Goal: Task Accomplishment & Management: Use online tool/utility

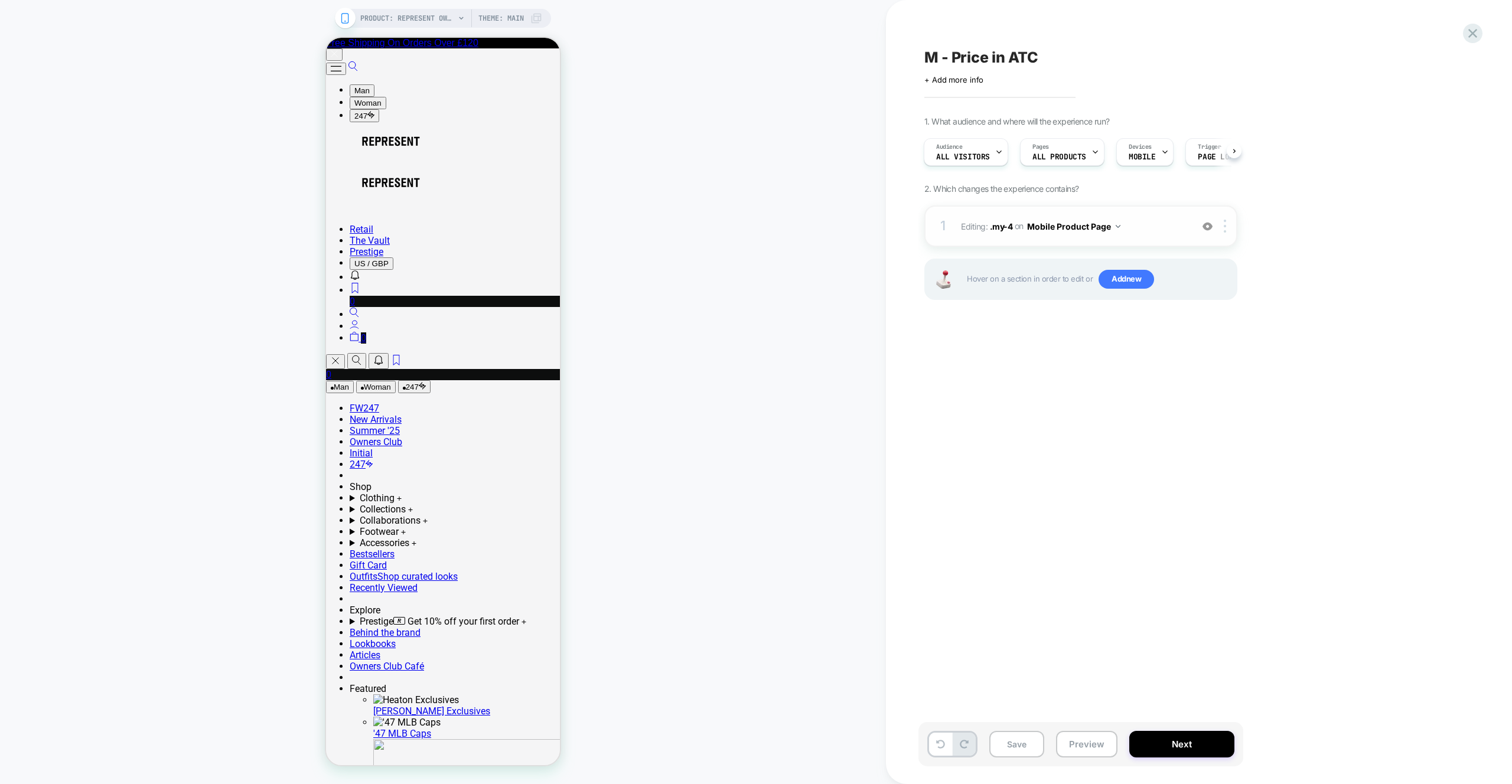
click at [1171, 229] on span "Editing : .my-4 .my-4 on Mobile Product Page" at bounding box center [1073, 227] width 225 height 17
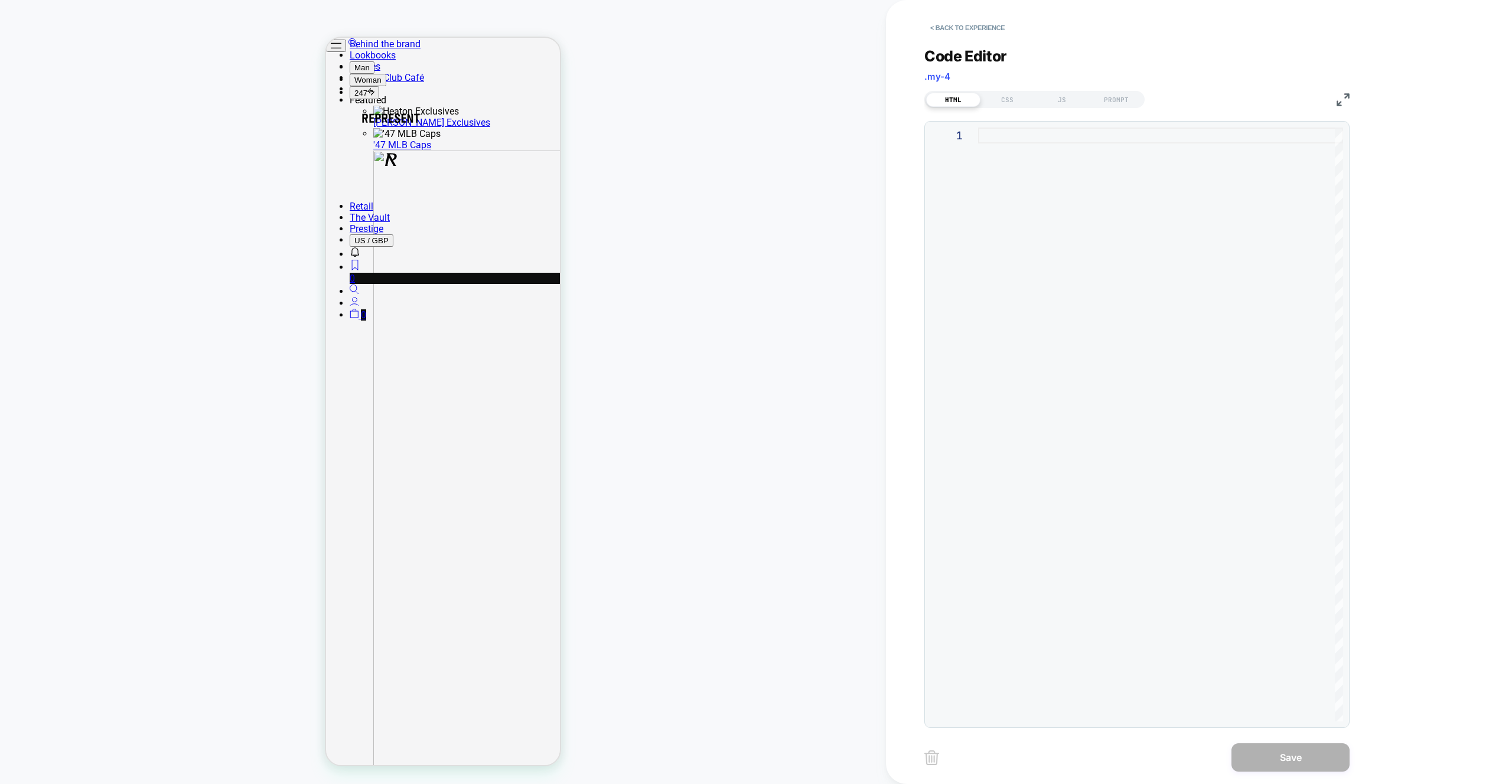
scroll to position [684, 0]
drag, startPoint x: 1022, startPoint y: 97, endPoint x: 1032, endPoint y: 97, distance: 10.0
click at [1022, 97] on div "CSS" at bounding box center [1007, 99] width 54 height 14
click at [1045, 95] on div "JS" at bounding box center [1062, 99] width 54 height 14
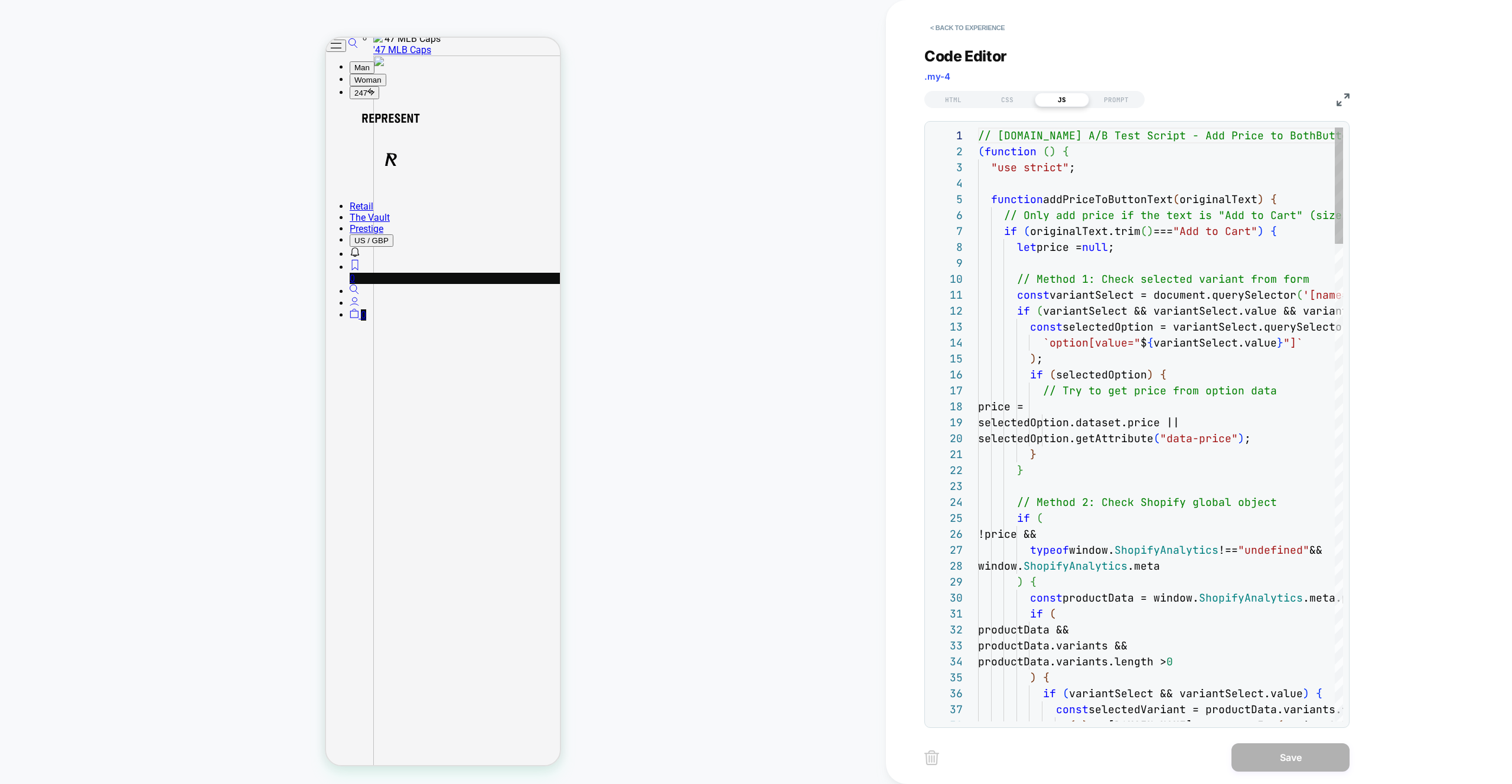
scroll to position [159, 0]
click at [1364, 101] on div "< Back to experience Code Editor .my-4 HTML CSS JS PROMPT 38 35 36 37 33 34 31 …" at bounding box center [1146, 392] width 443 height 784
click at [1347, 99] on img at bounding box center [1343, 99] width 13 height 13
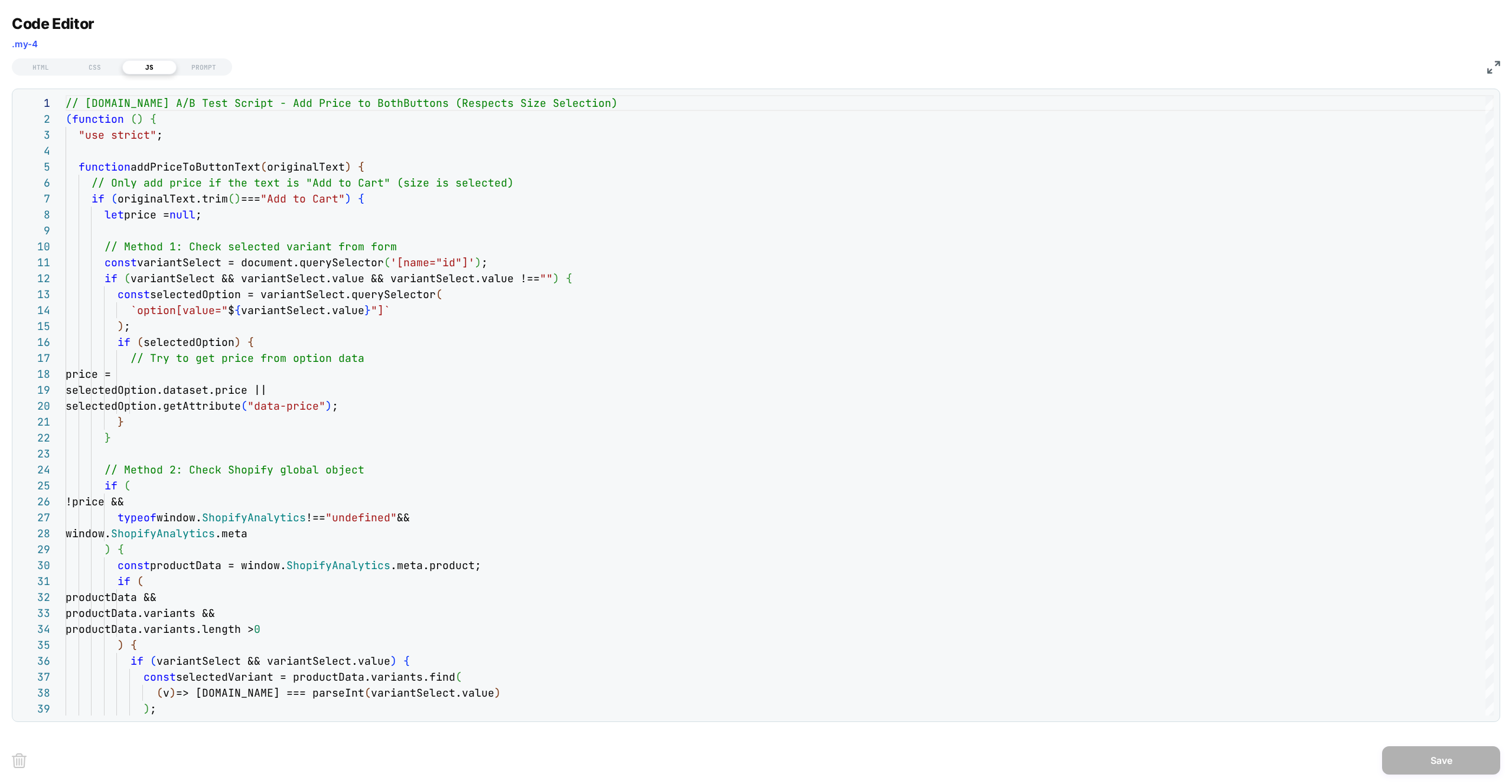
click at [1486, 71] on div "HTML CSS JS PROMPT" at bounding box center [756, 65] width 1489 height 20
drag, startPoint x: 1489, startPoint y: 71, endPoint x: 1432, endPoint y: 59, distance: 58.2
click at [1489, 71] on img at bounding box center [1493, 67] width 13 height 13
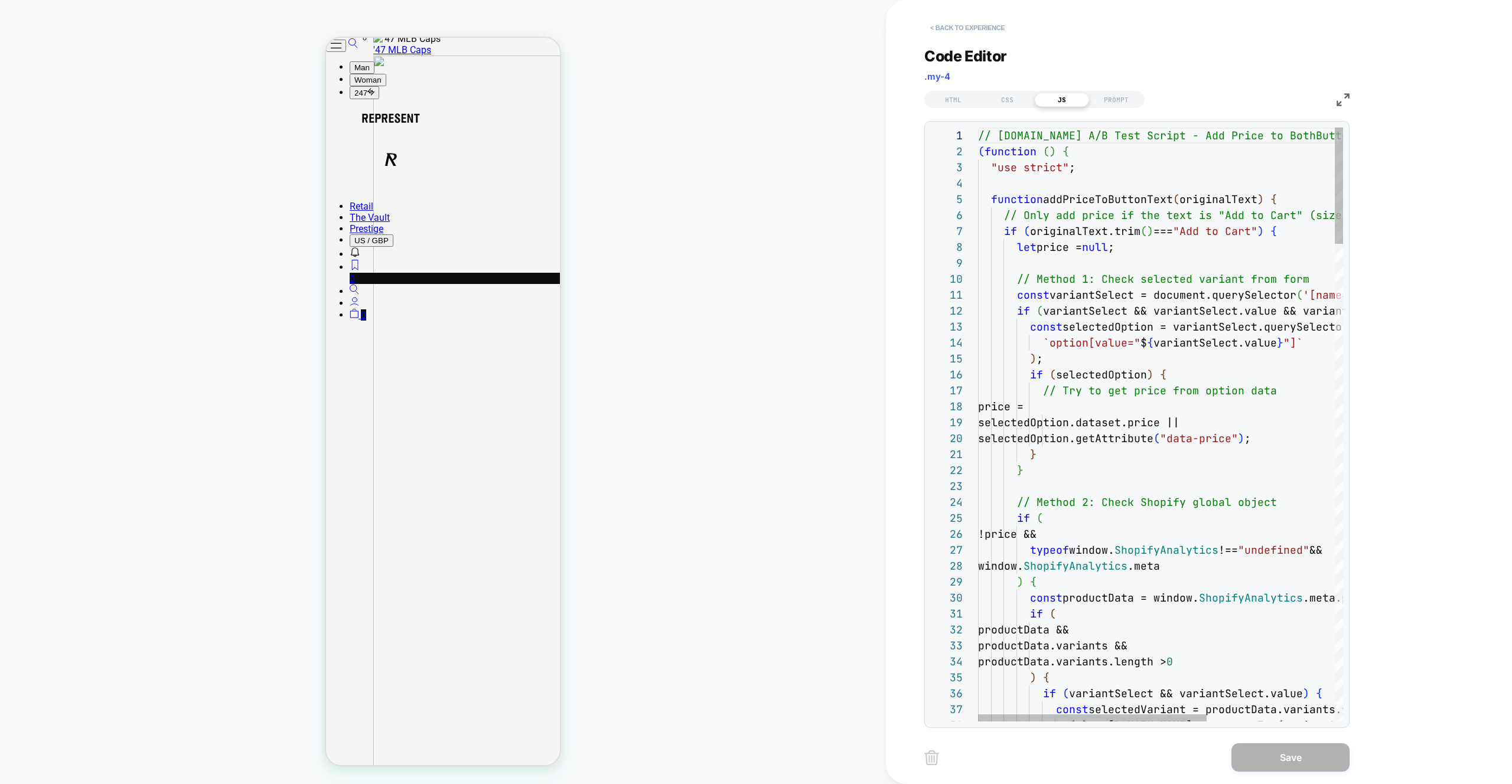
click at [1002, 34] on button "< Back to experience" at bounding box center [967, 27] width 86 height 19
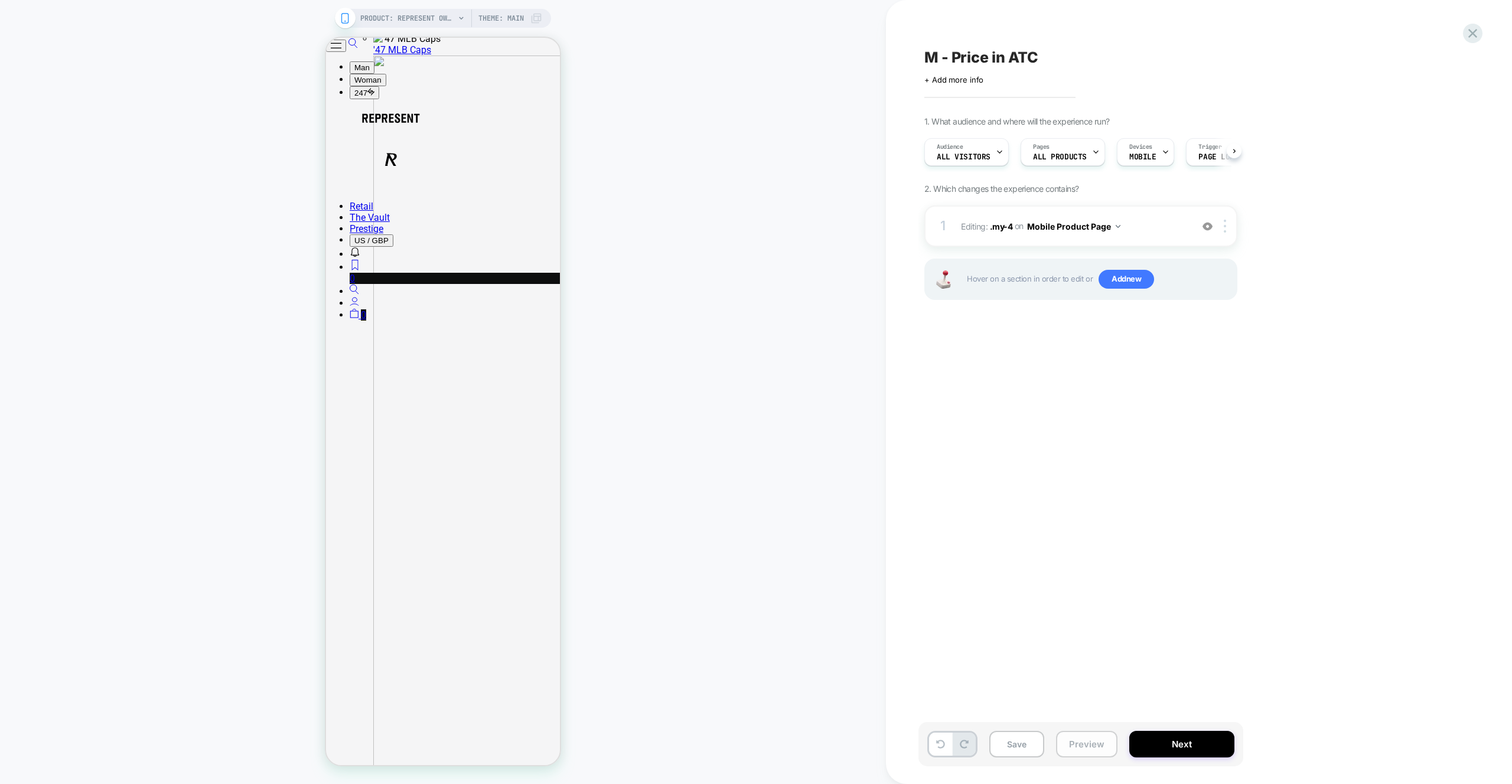
scroll to position [0, 1]
click at [1085, 753] on button "Preview" at bounding box center [1087, 745] width 61 height 27
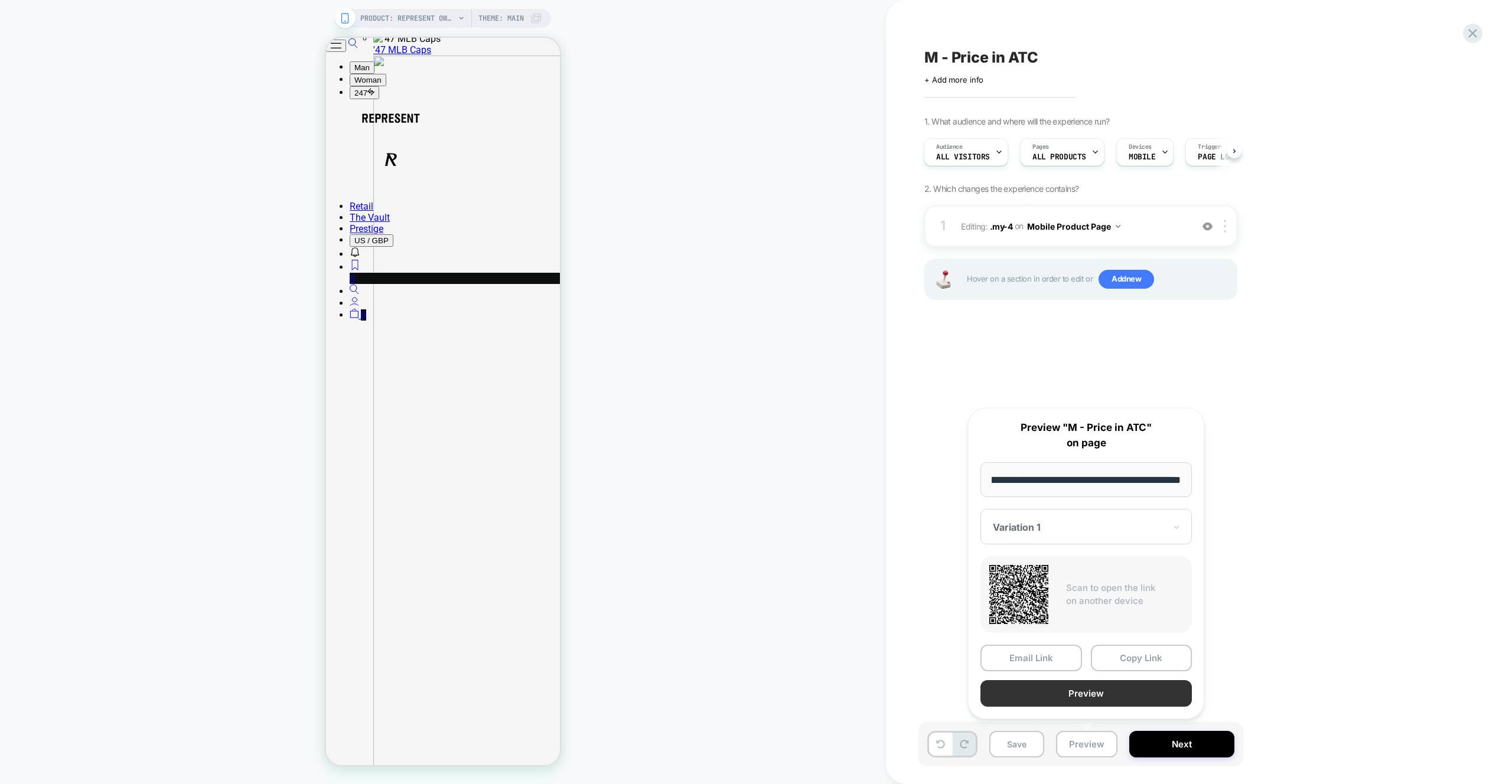
scroll to position [0, 0]
click at [1091, 705] on button "Preview" at bounding box center [1086, 693] width 211 height 27
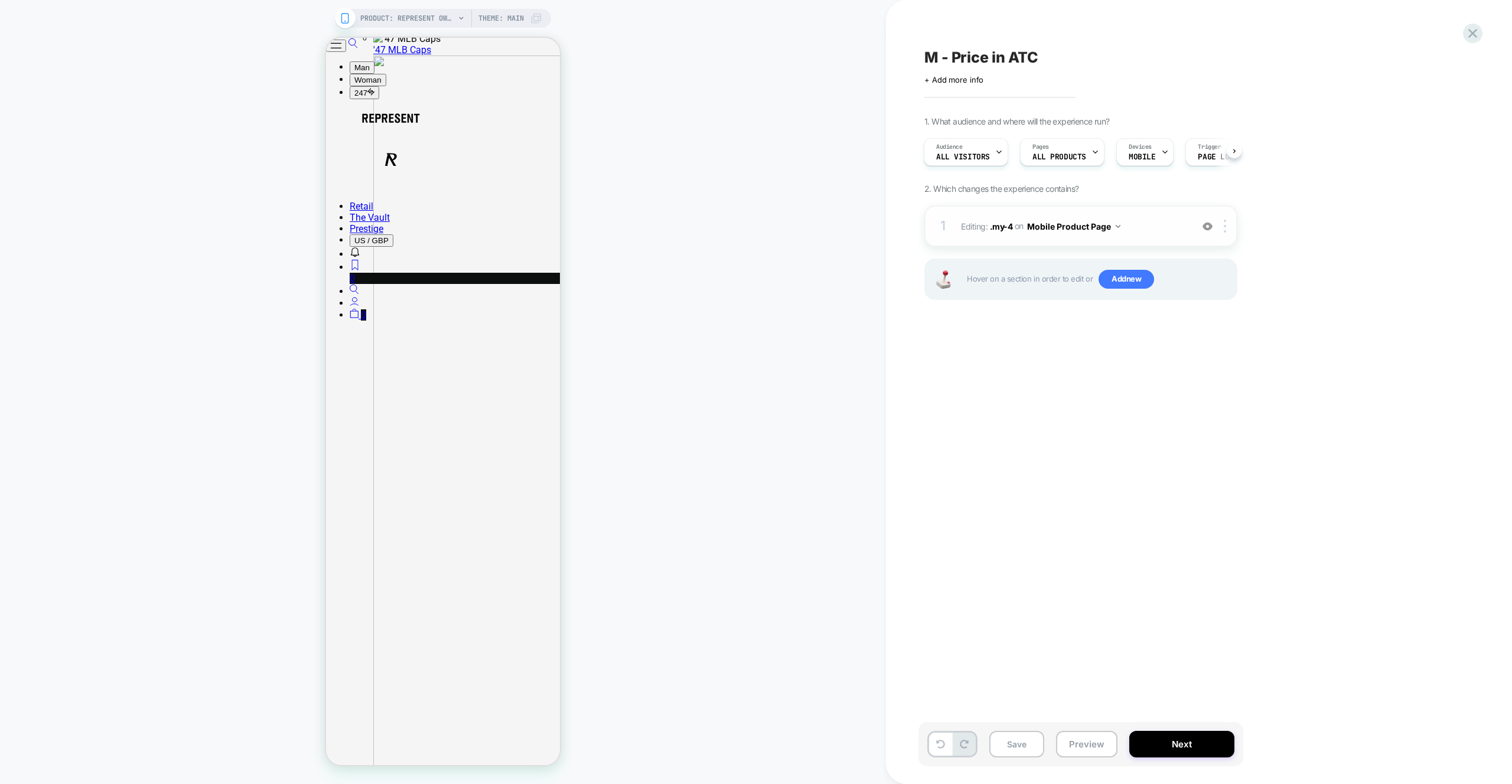
click at [1163, 220] on span "Editing : .my-4 .my-4 on Mobile Product Page" at bounding box center [1073, 227] width 225 height 17
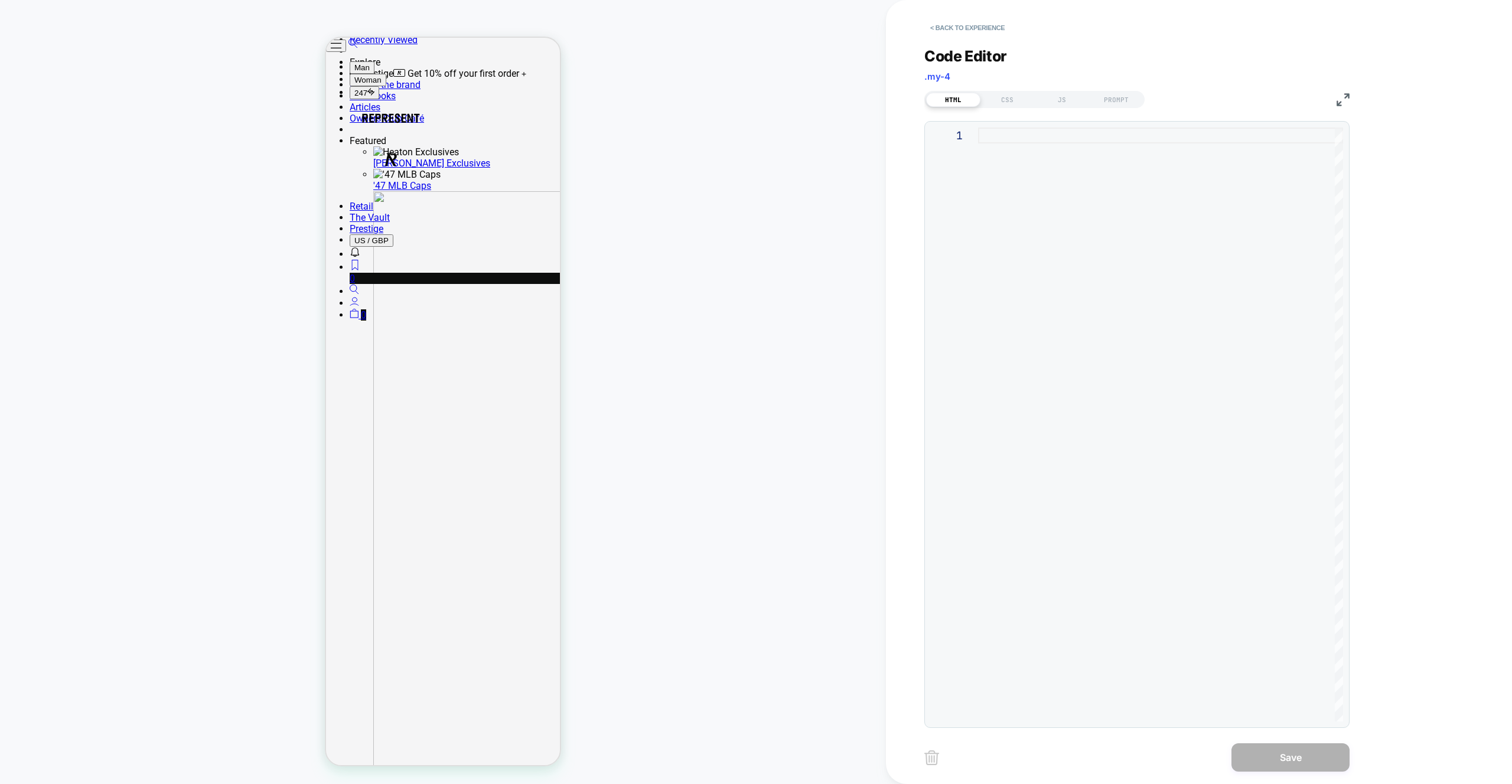
scroll to position [546, 0]
click at [1057, 102] on div "JS" at bounding box center [1062, 99] width 54 height 14
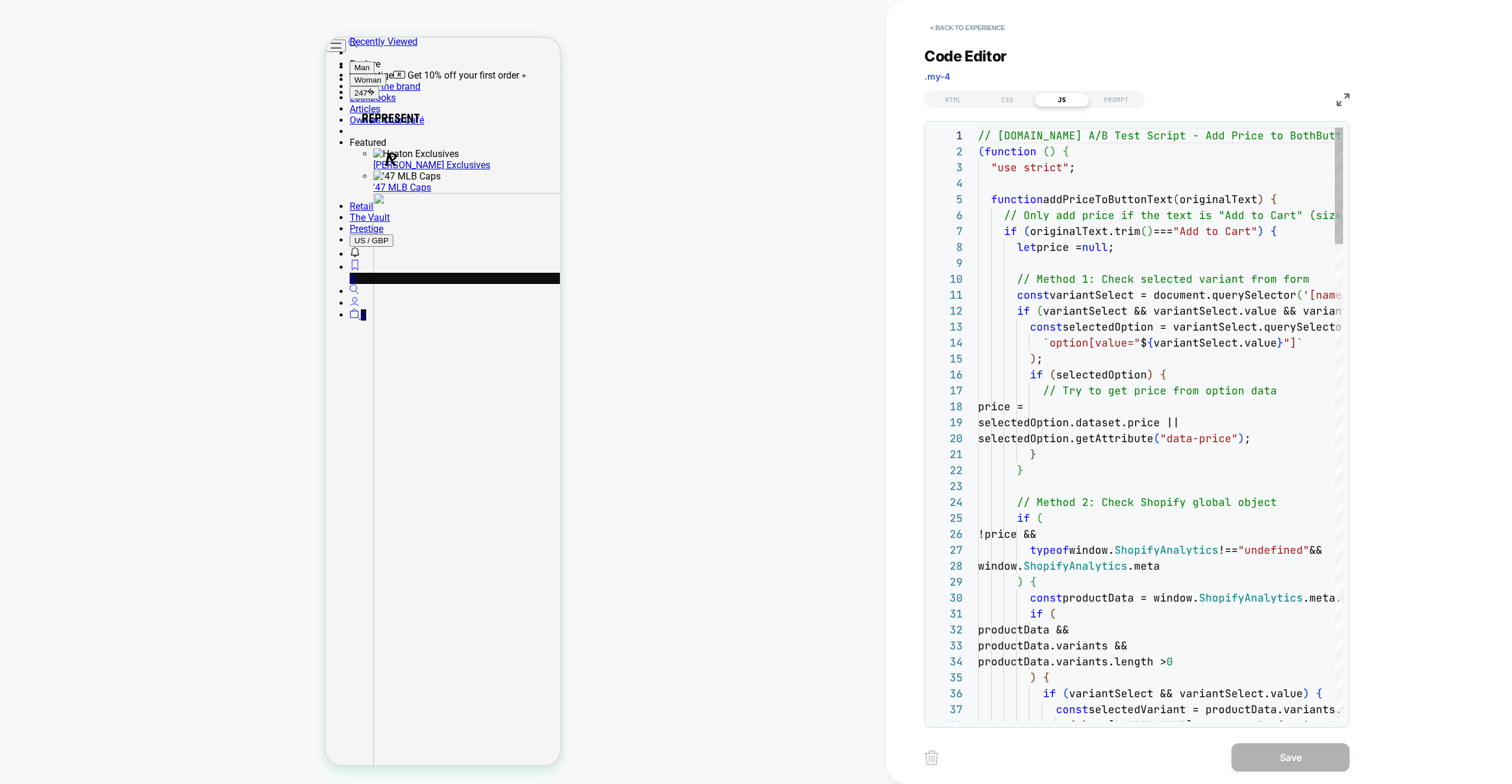
scroll to position [159, 0]
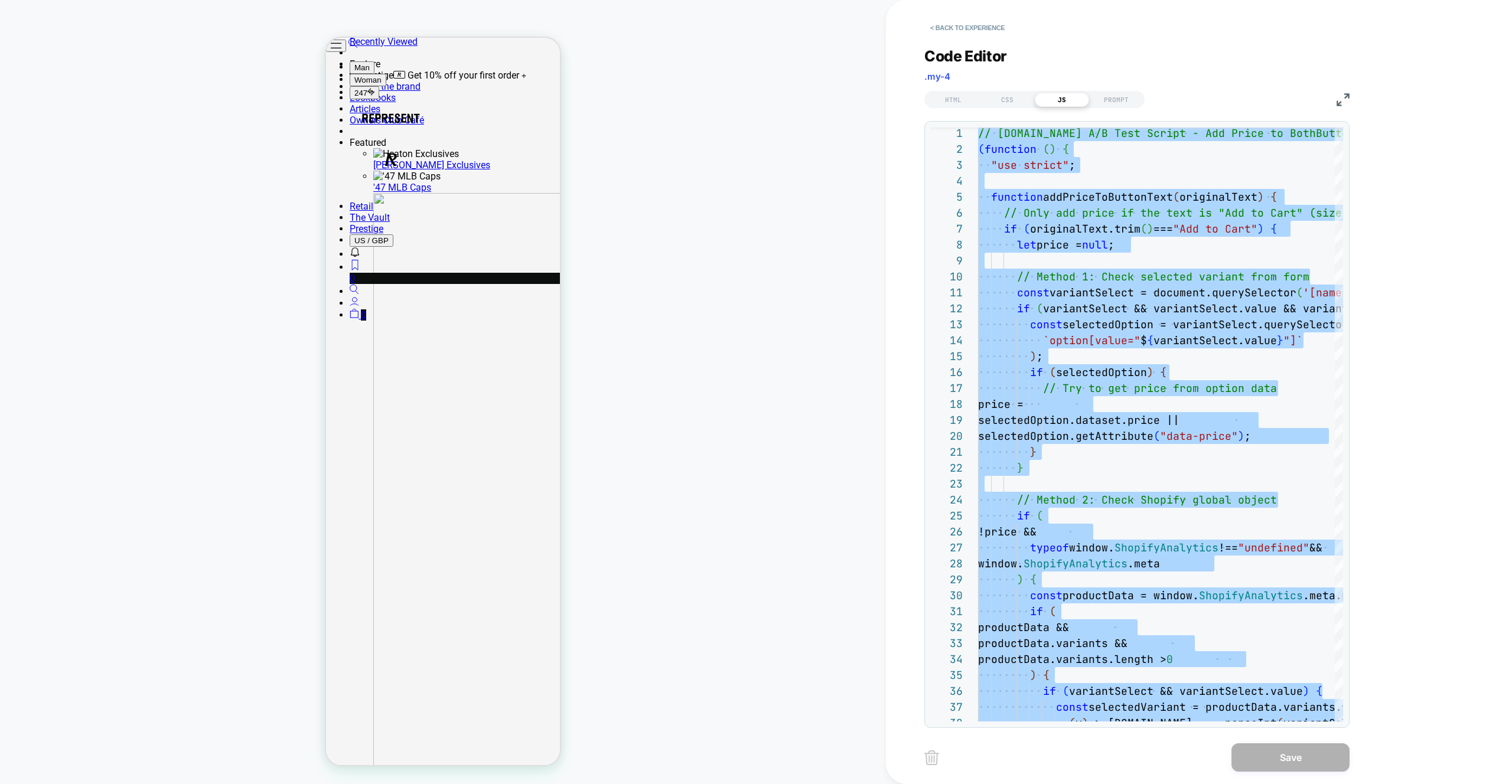
click at [952, 38] on div "Code Editor .my-4 HTML CSS JS PROMPT 1 2 3 4 5 6 7 8 9 10 11 12 13 14 15 16 17 …" at bounding box center [1137, 380] width 426 height 695
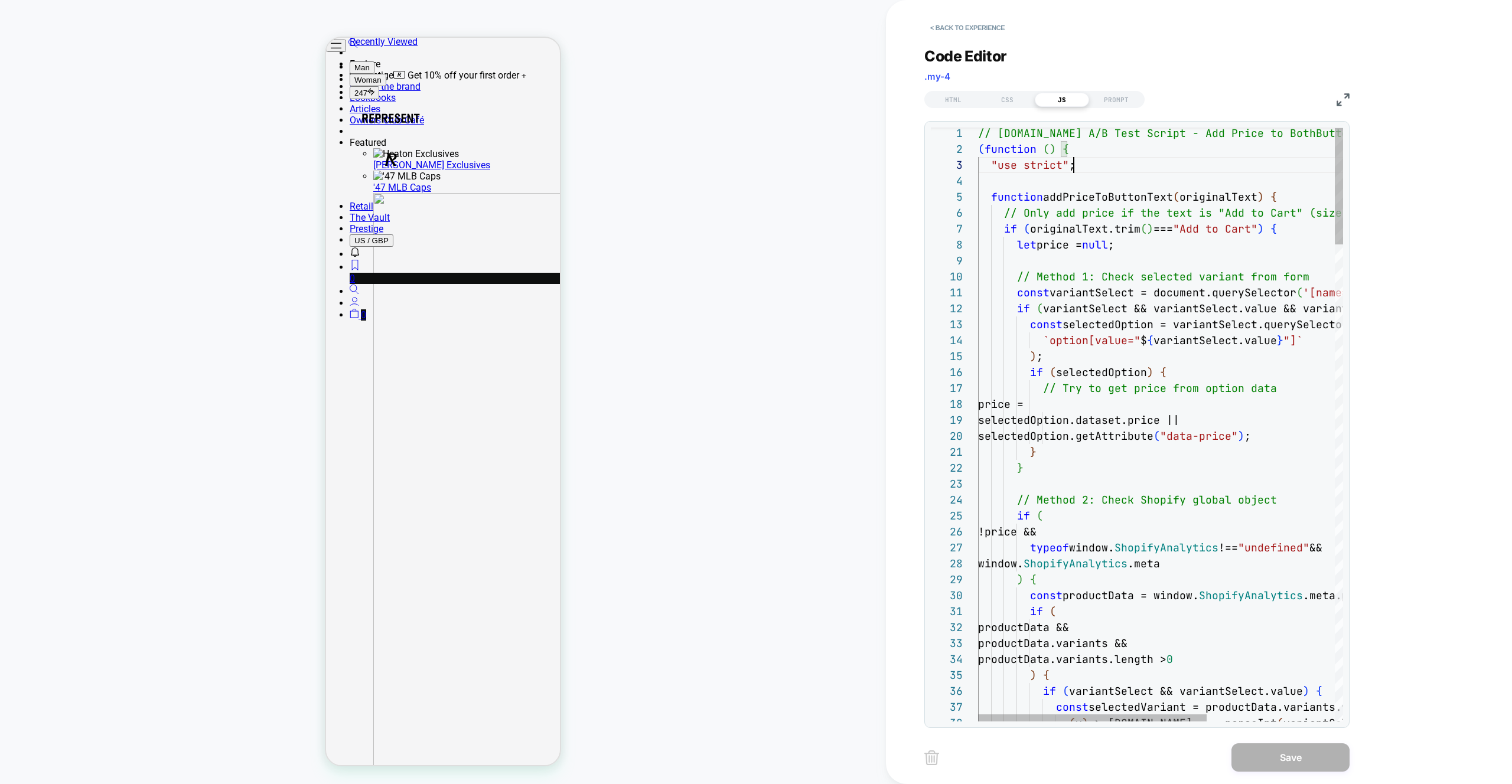
scroll to position [32, 0]
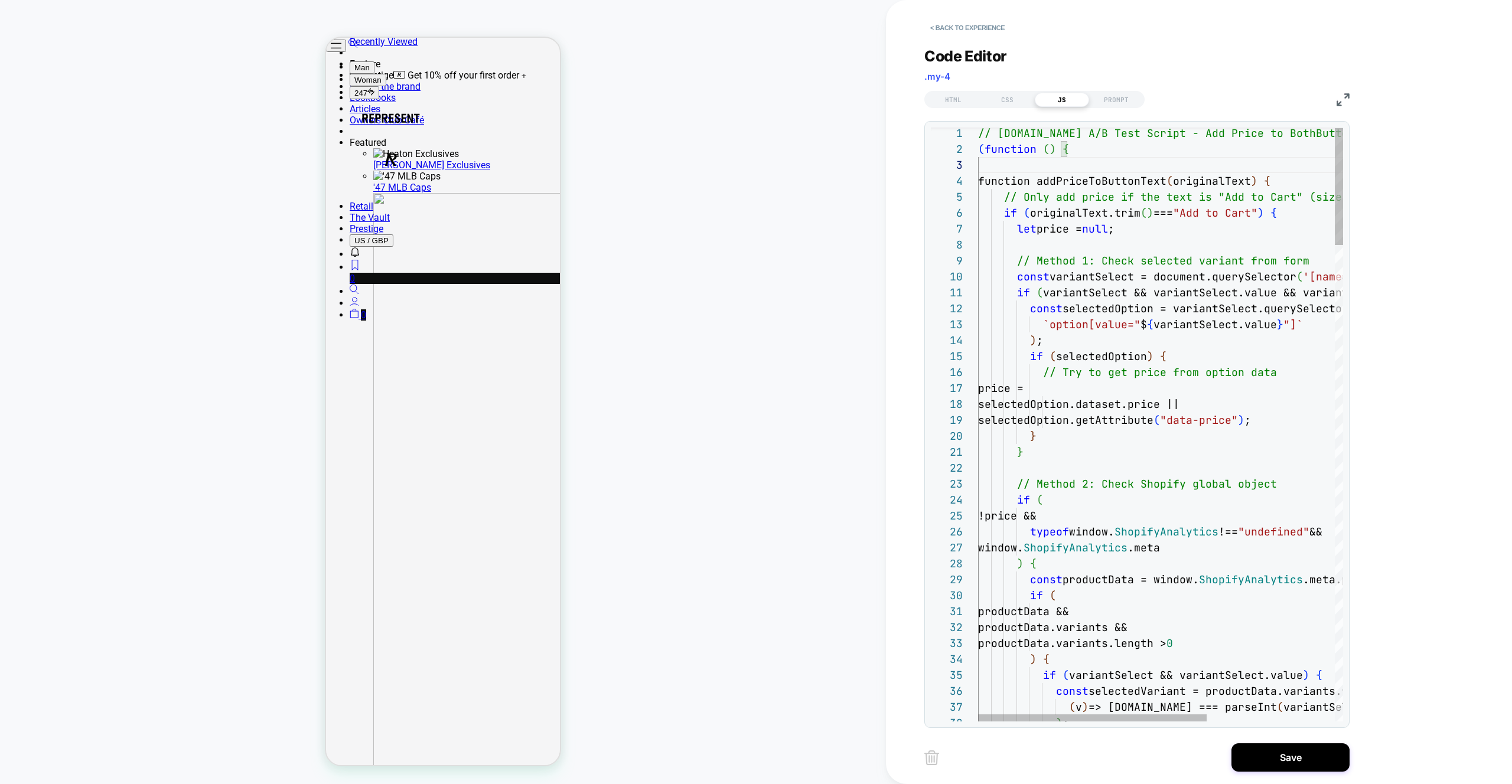
type textarea "**********"
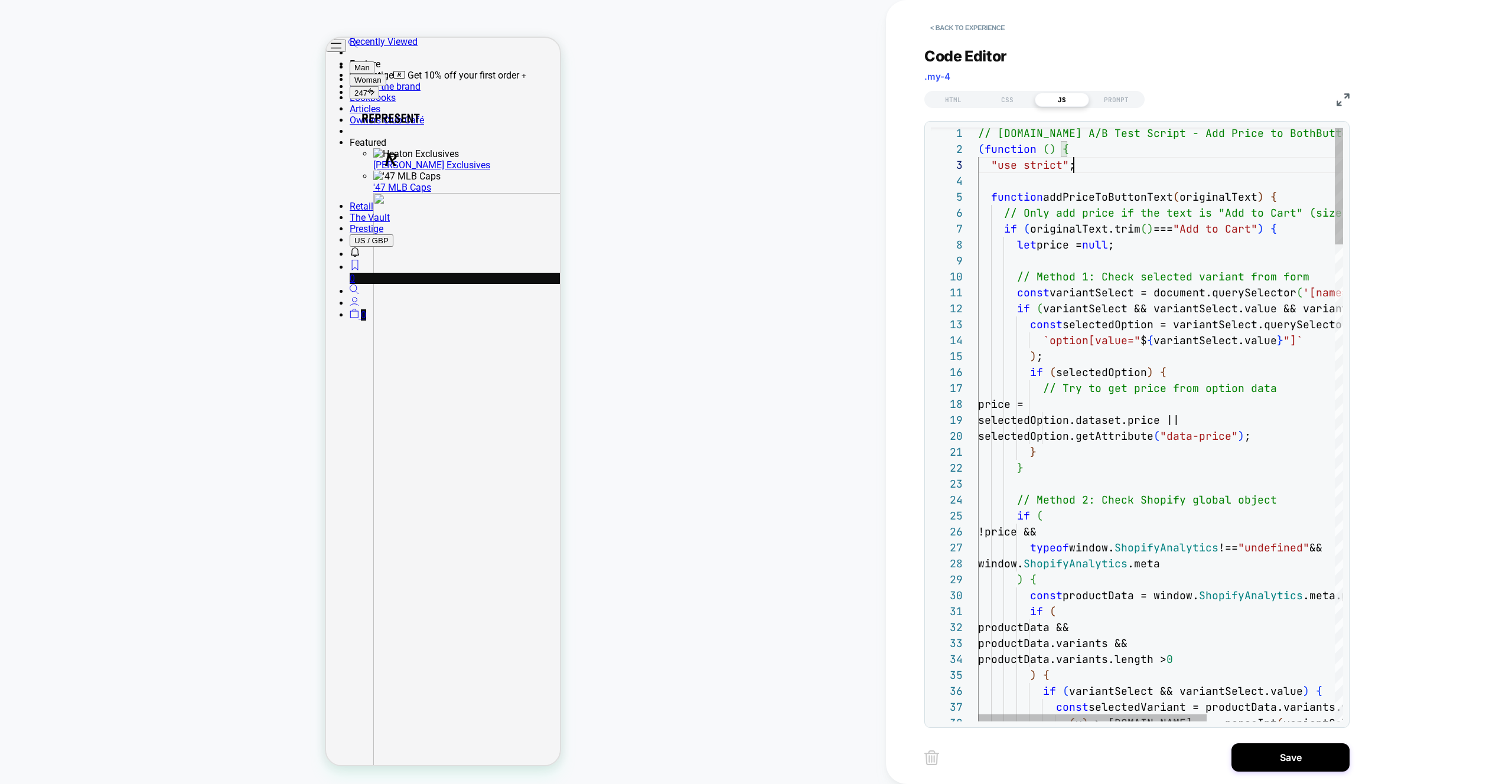
scroll to position [32, 95]
click at [970, 23] on button "< Back to experience" at bounding box center [967, 27] width 86 height 19
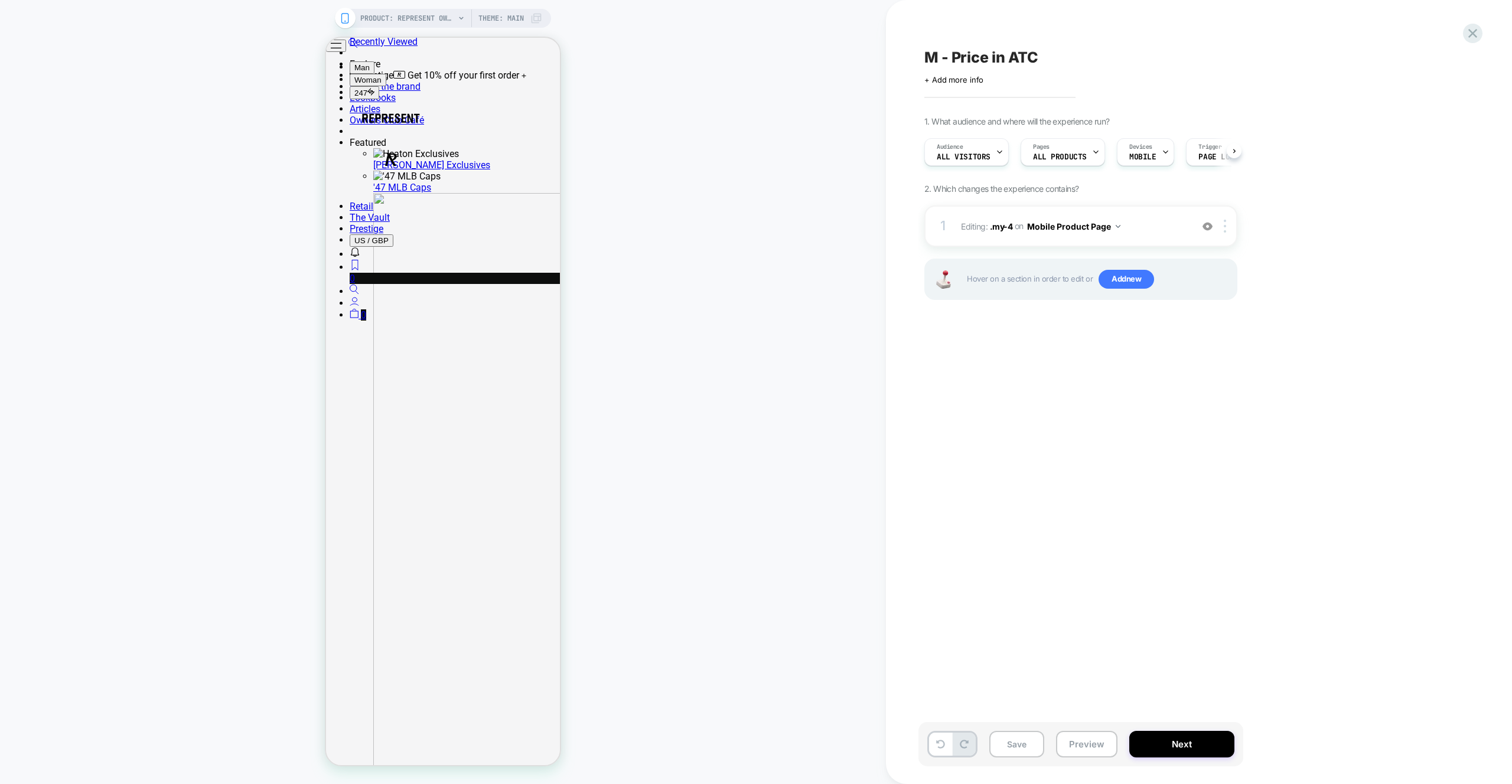
scroll to position [0, 1]
click at [1462, 29] on div "M - Price in ATC Click to edit experience details + Add more info 1. What audie…" at bounding box center [1199, 392] width 626 height 784
click at [1467, 29] on icon at bounding box center [1473, 33] width 16 height 16
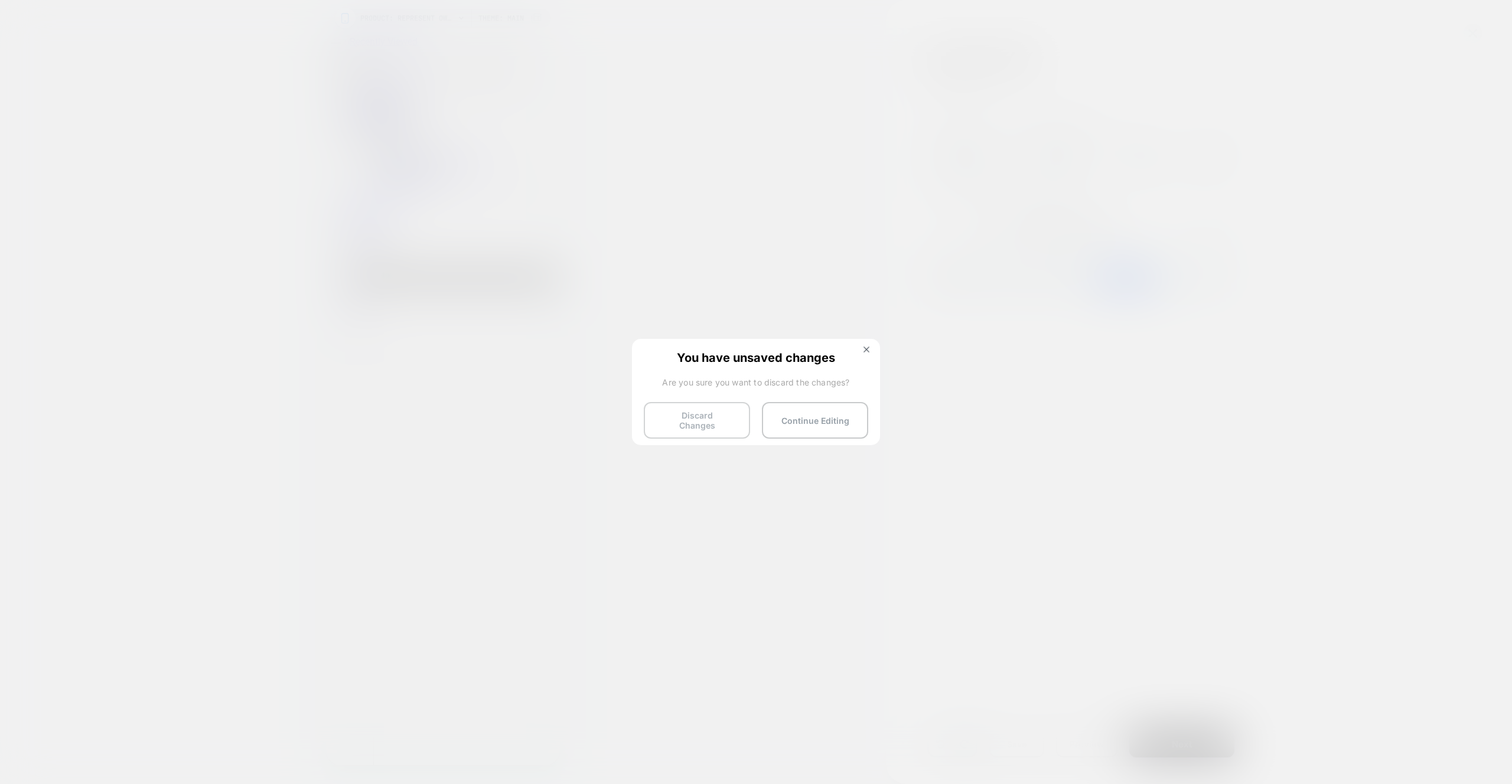
click at [687, 429] on button "Discard Changes" at bounding box center [696, 420] width 106 height 37
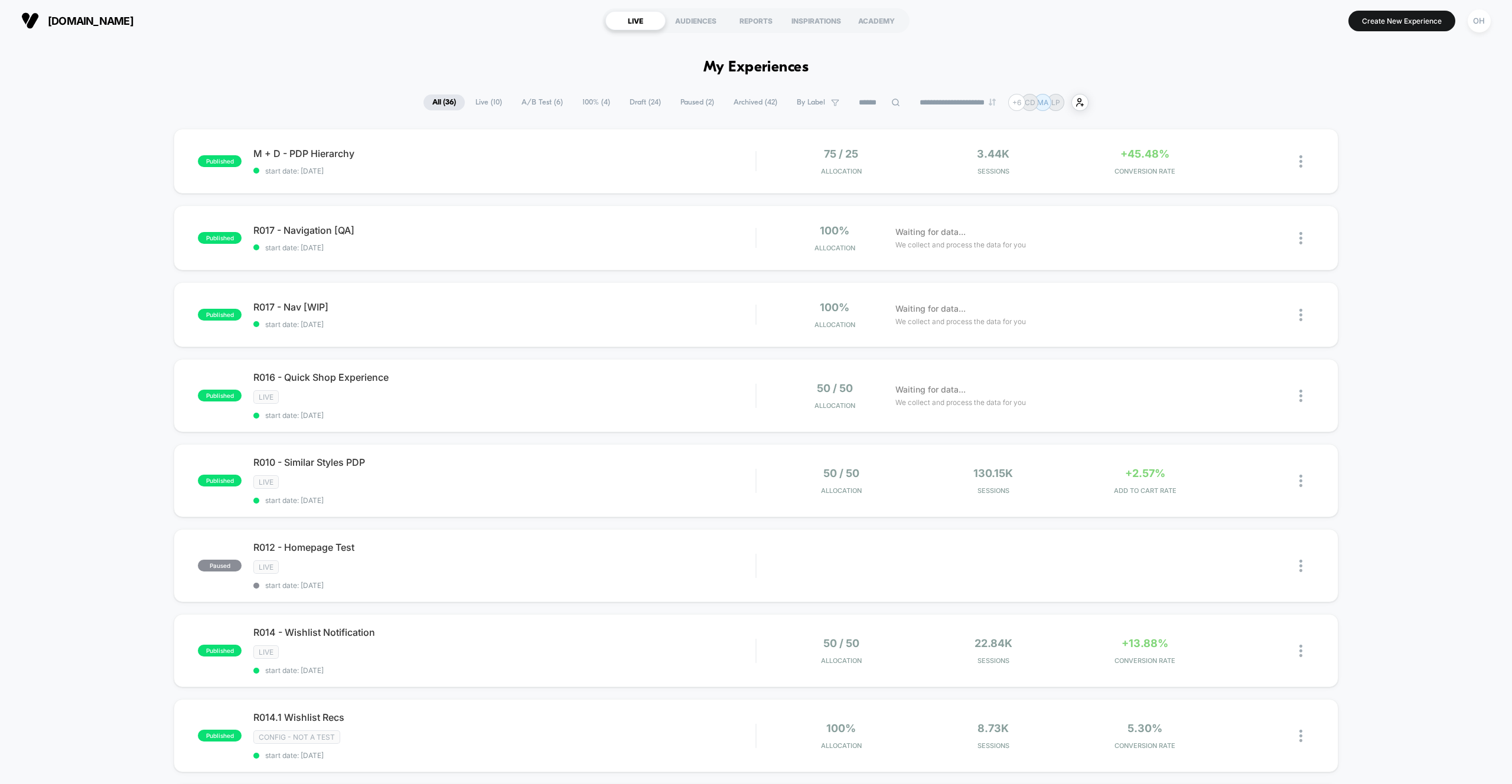
click at [654, 103] on span "Draft ( 24 )" at bounding box center [646, 103] width 49 height 16
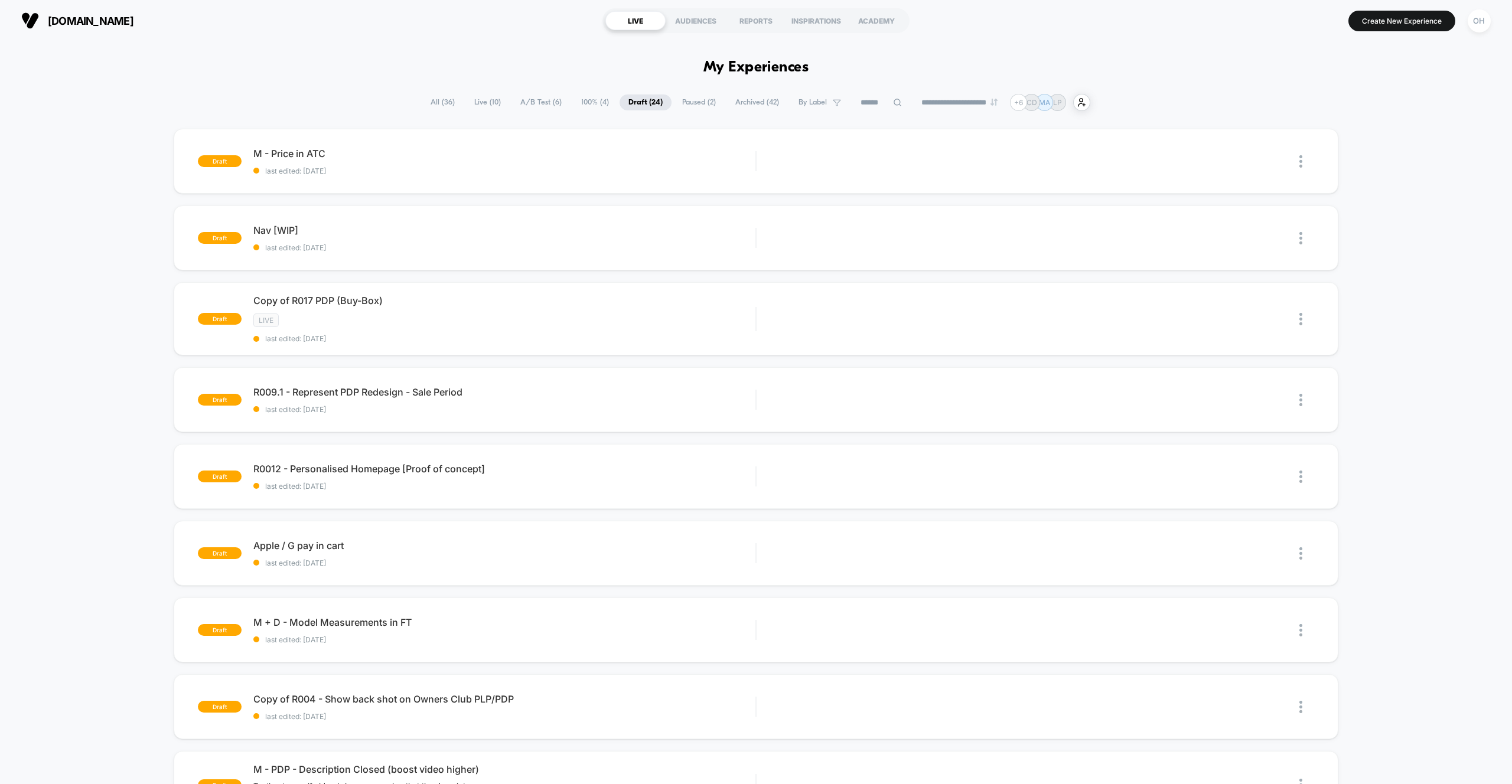
scroll to position [1, 0]
click at [589, 169] on span "last edited: [DATE]" at bounding box center [504, 169] width 502 height 9
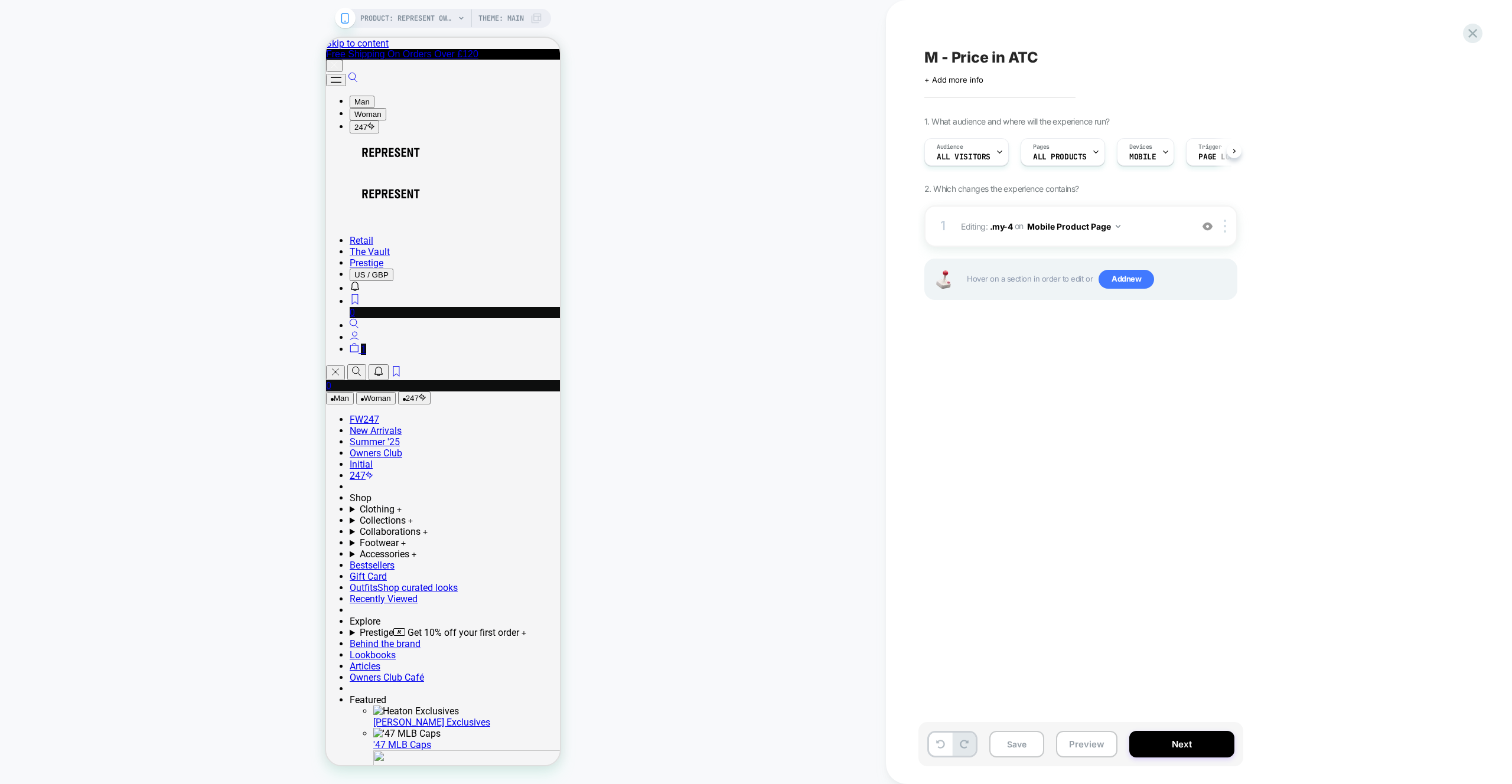
scroll to position [0, 1]
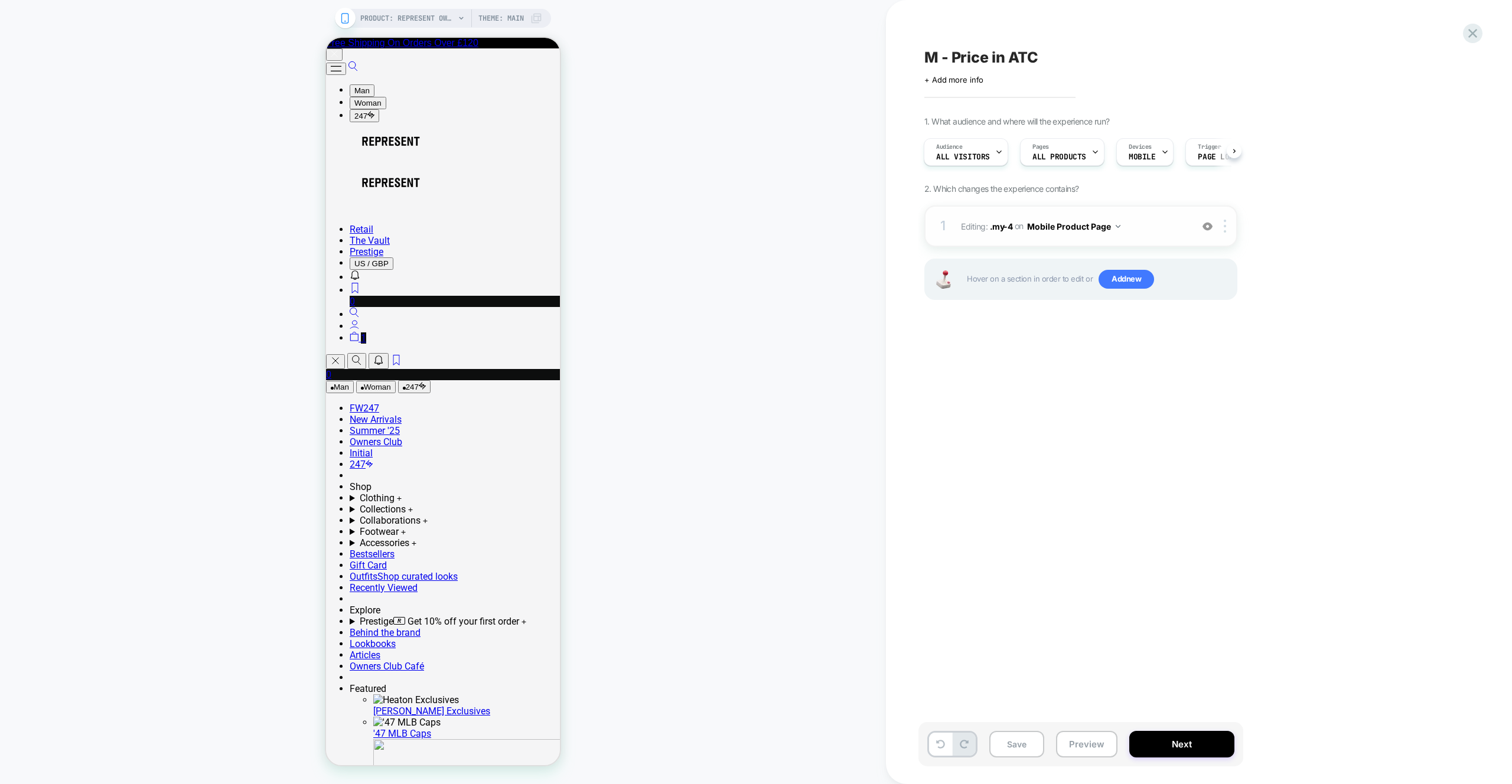
click at [1141, 219] on span "Editing : .my-4 .my-4 on Mobile Product Page" at bounding box center [1073, 227] width 225 height 17
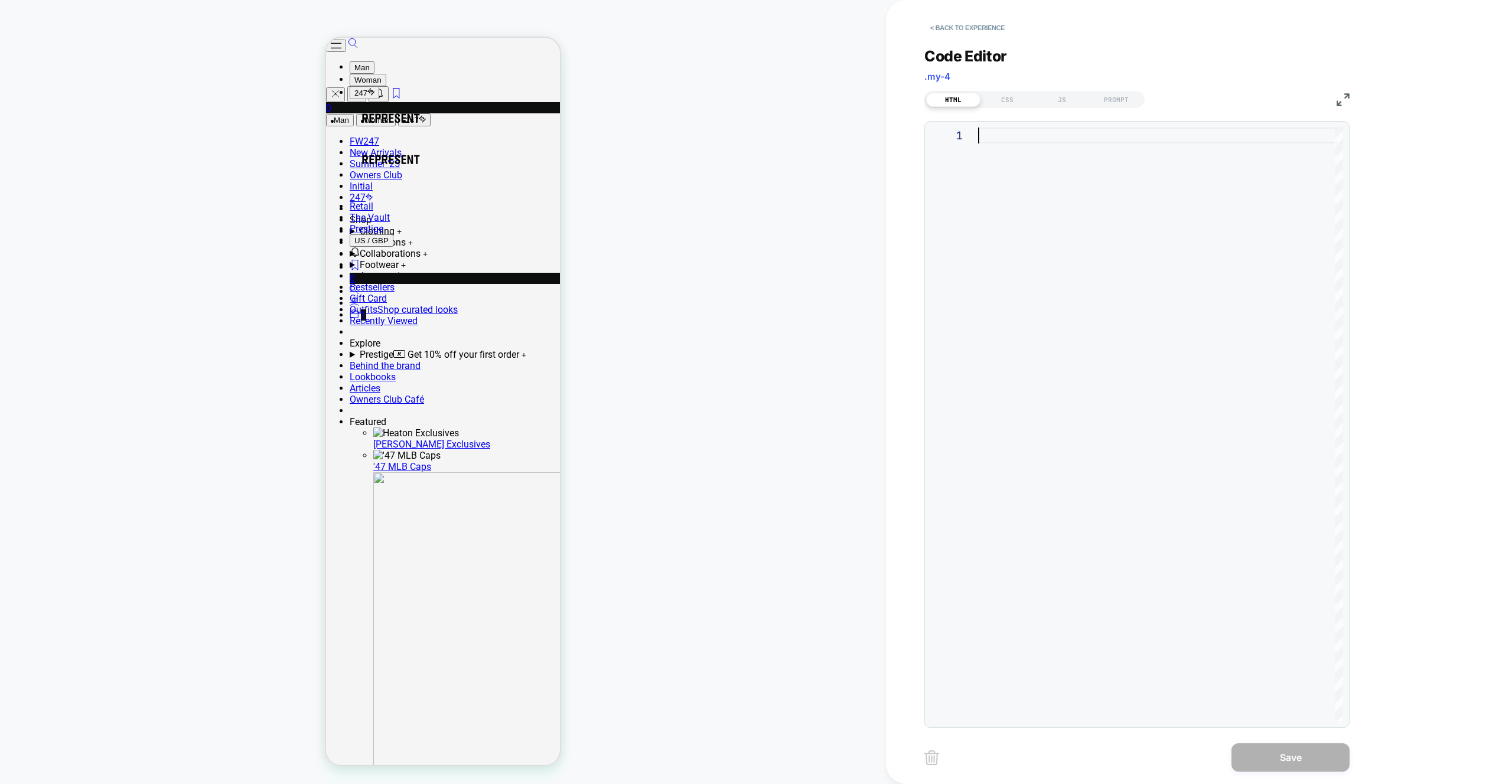
click at [1165, 215] on div at bounding box center [1161, 424] width 365 height 594
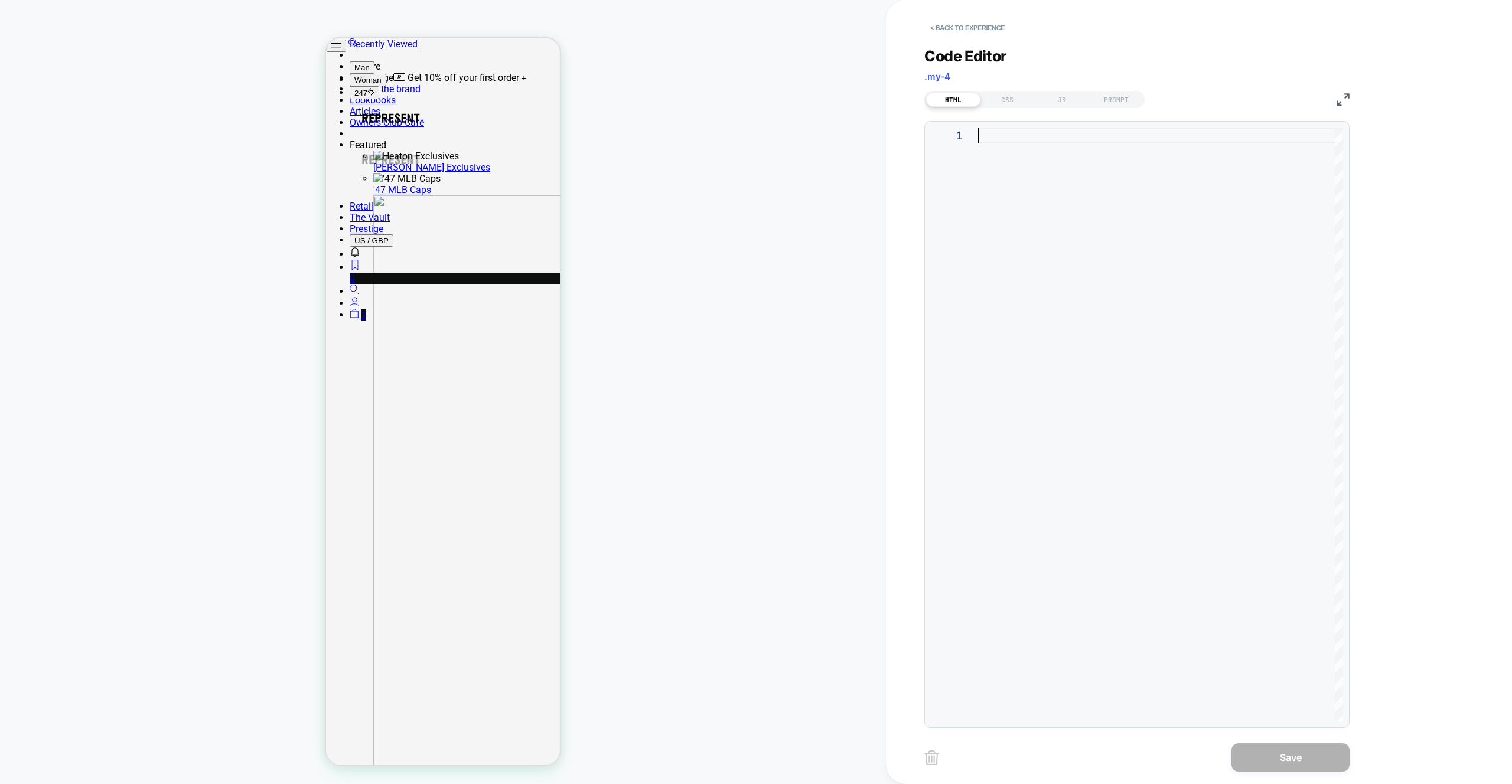
scroll to position [546, 0]
click at [1048, 99] on div "JS" at bounding box center [1062, 99] width 54 height 14
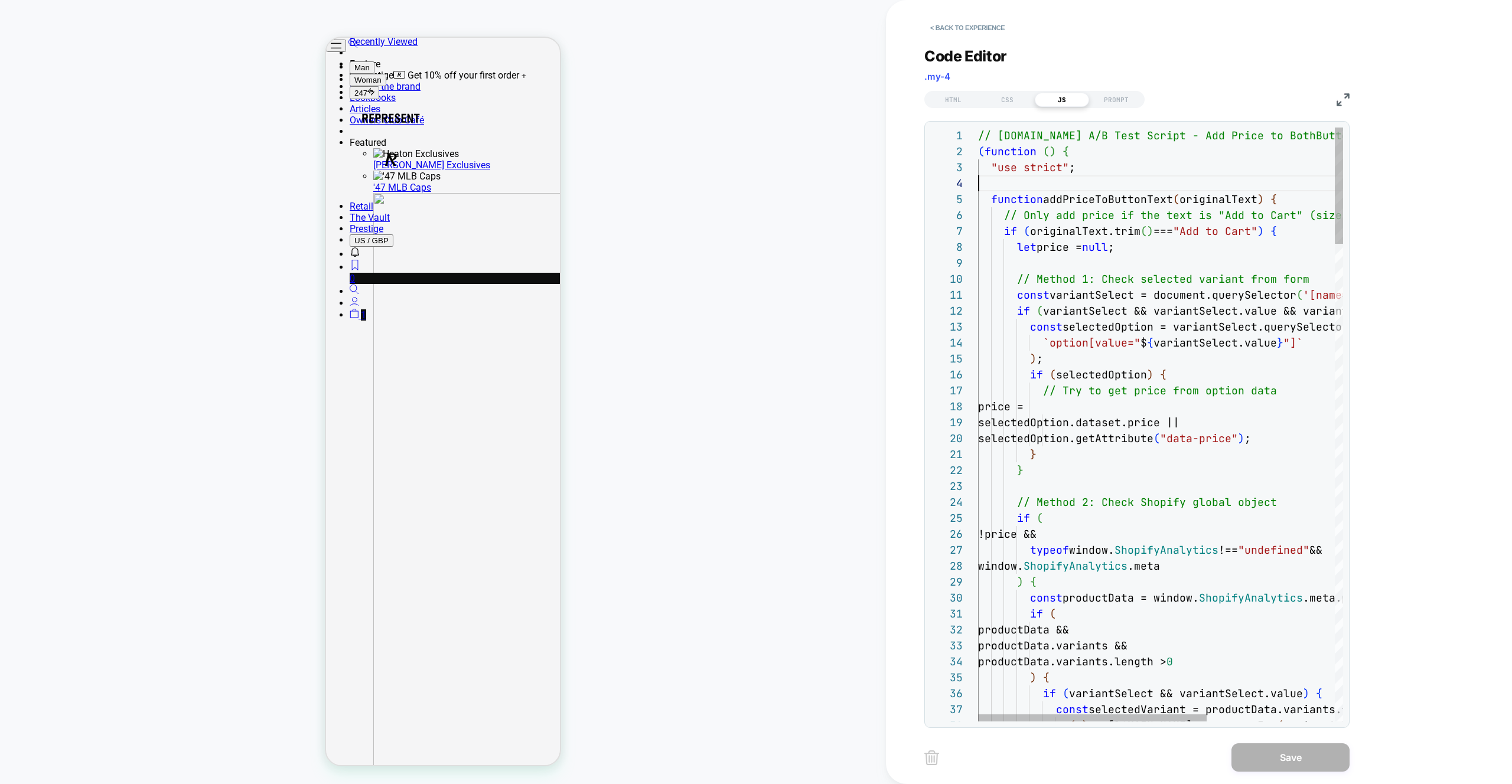
type textarea "**********"
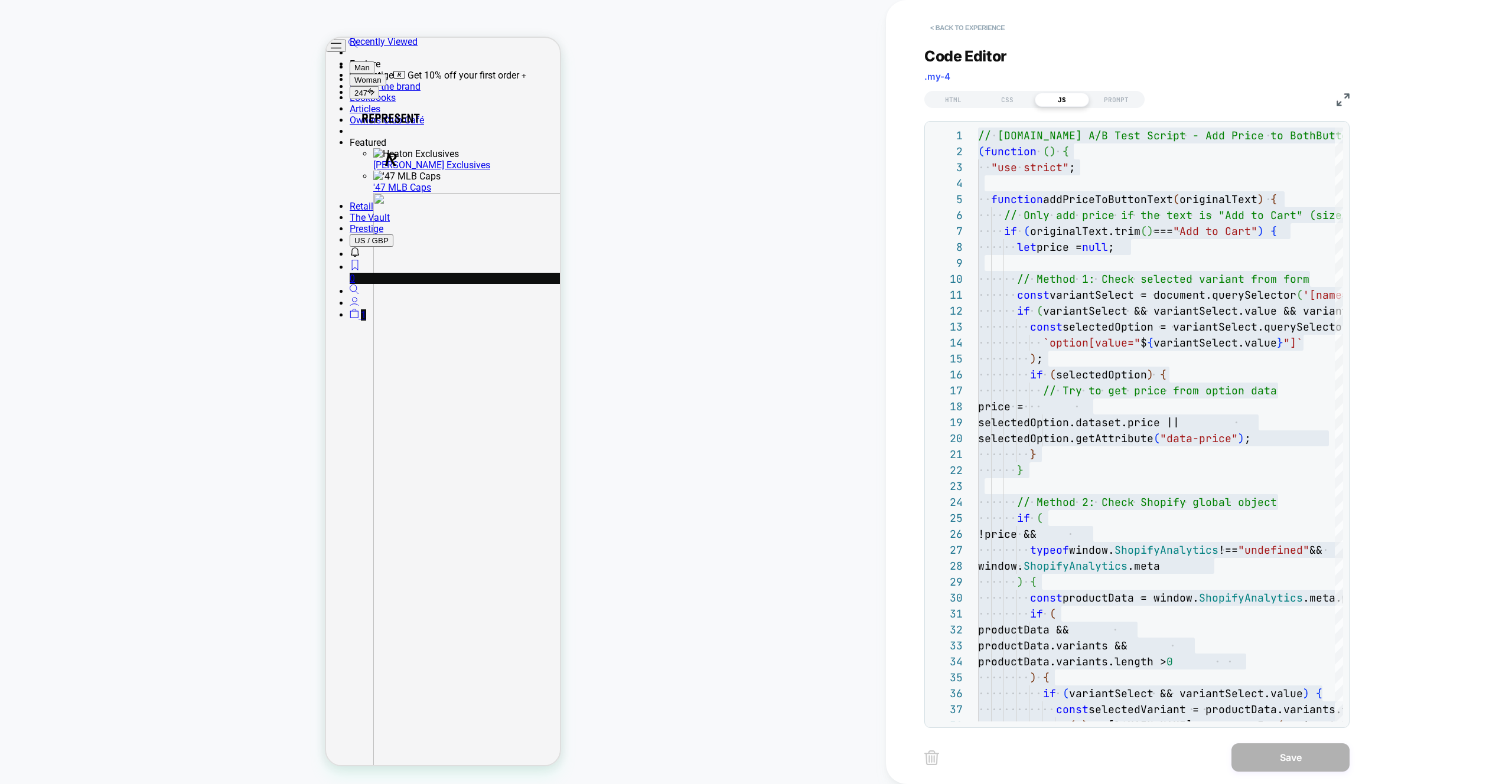
click at [985, 31] on button "< Back to experience" at bounding box center [967, 27] width 86 height 19
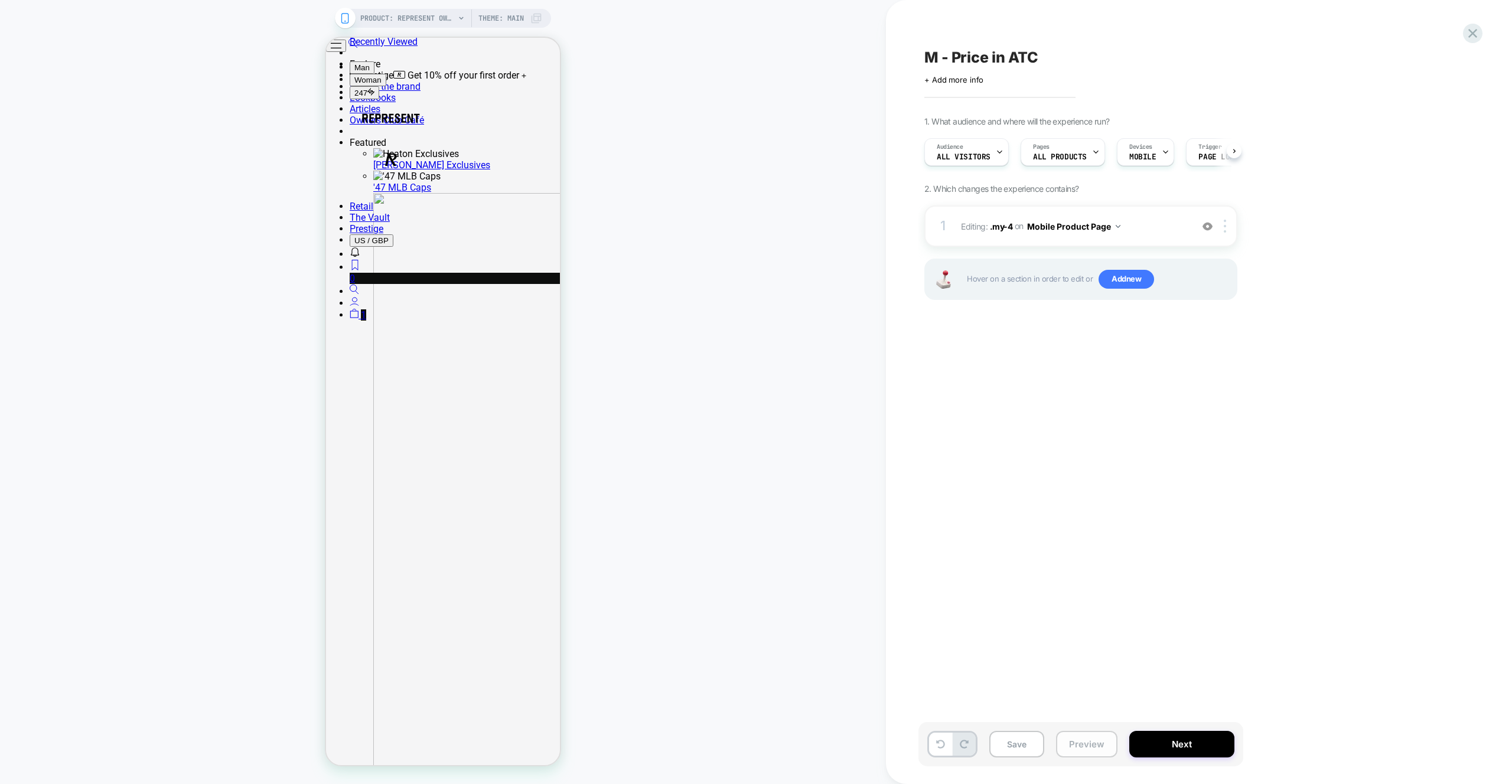
scroll to position [0, 1]
click at [1102, 756] on button "Preview" at bounding box center [1087, 745] width 61 height 27
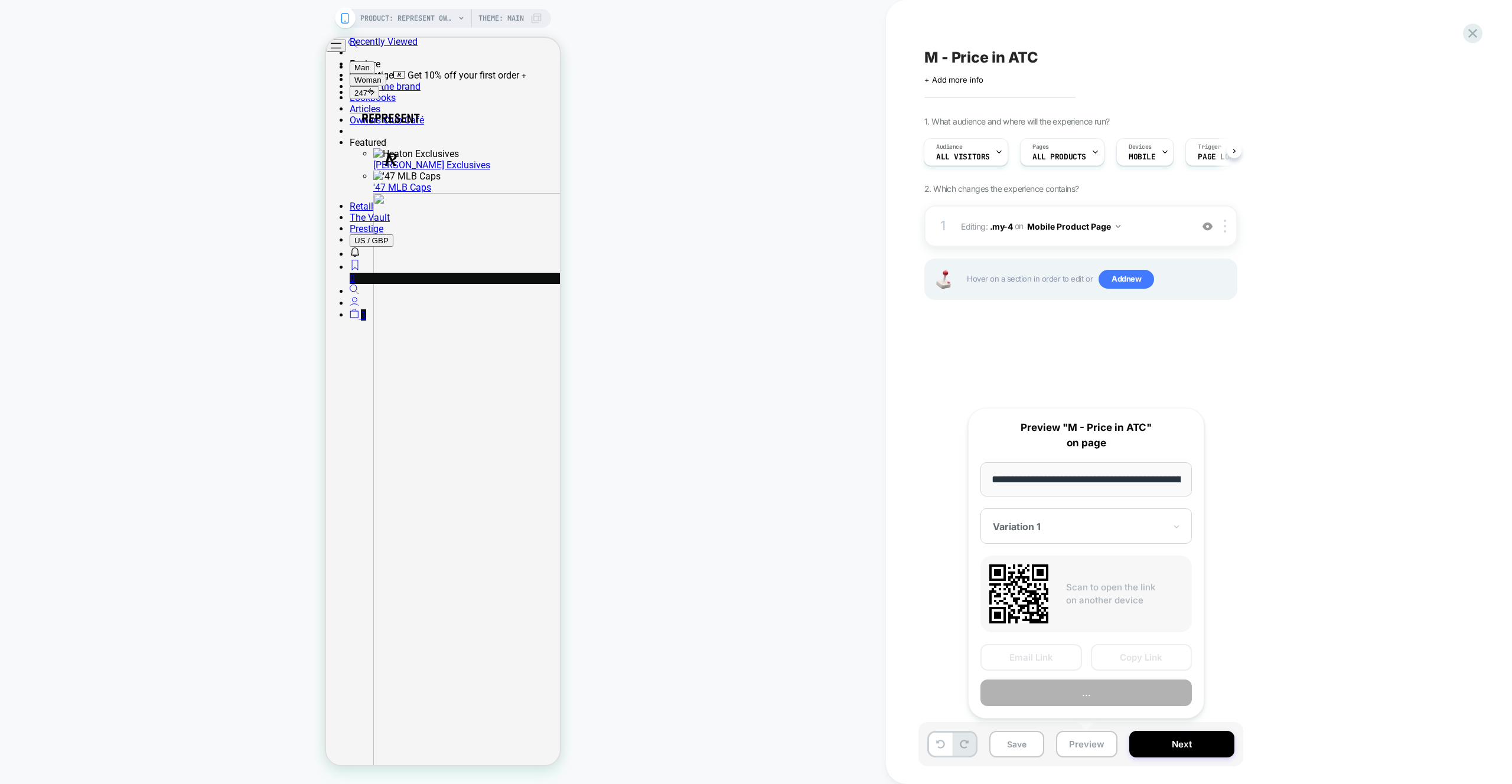
scroll to position [0, 248]
click at [1104, 697] on button "Preview" at bounding box center [1086, 693] width 211 height 27
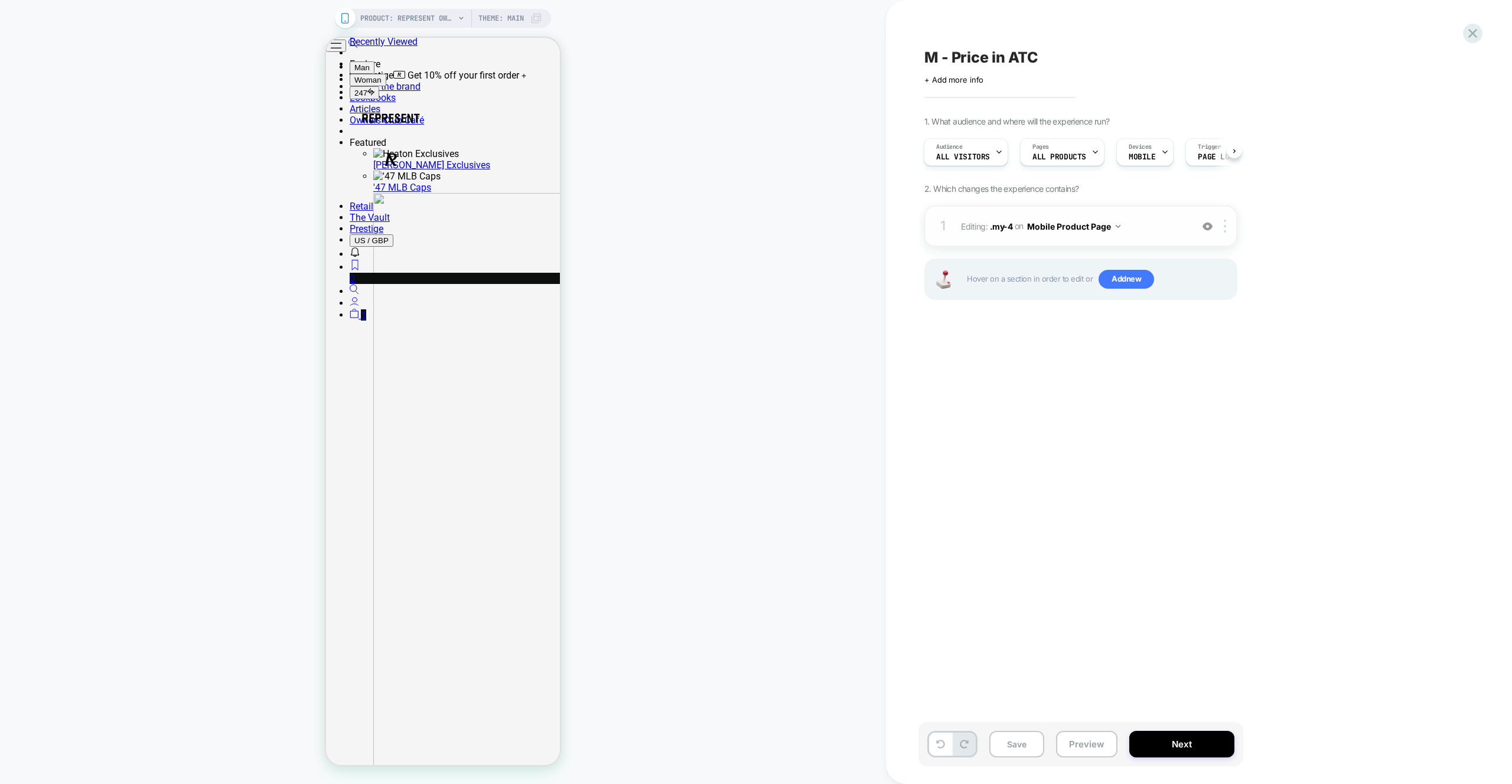
click at [1172, 224] on span "Editing : .my-4 .my-4 on Mobile Product Page" at bounding box center [1073, 227] width 225 height 17
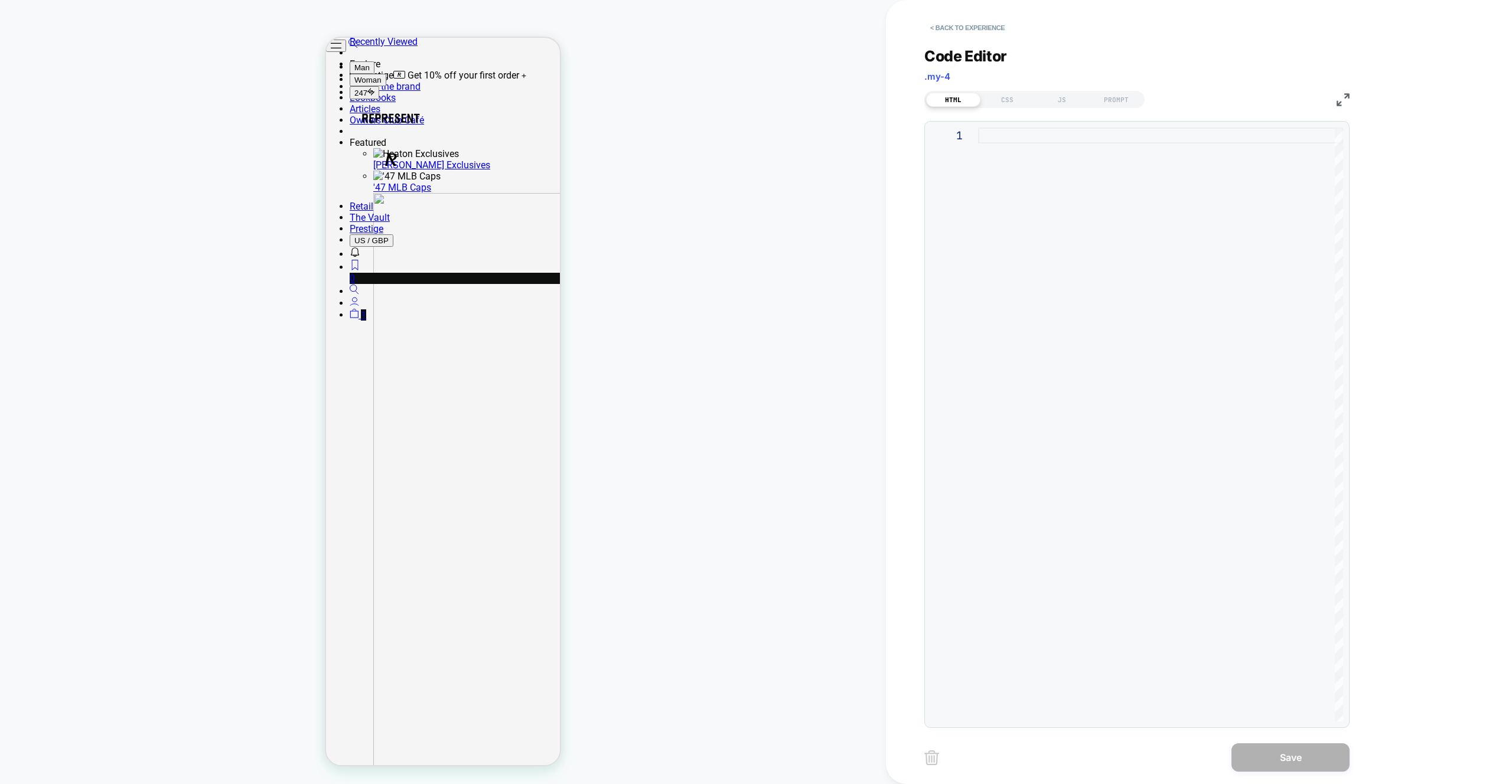
click at [1335, 104] on div "HTML CSS JS PROMPT" at bounding box center [1137, 98] width 426 height 20
click at [1074, 93] on div "JS" at bounding box center [1062, 99] width 54 height 14
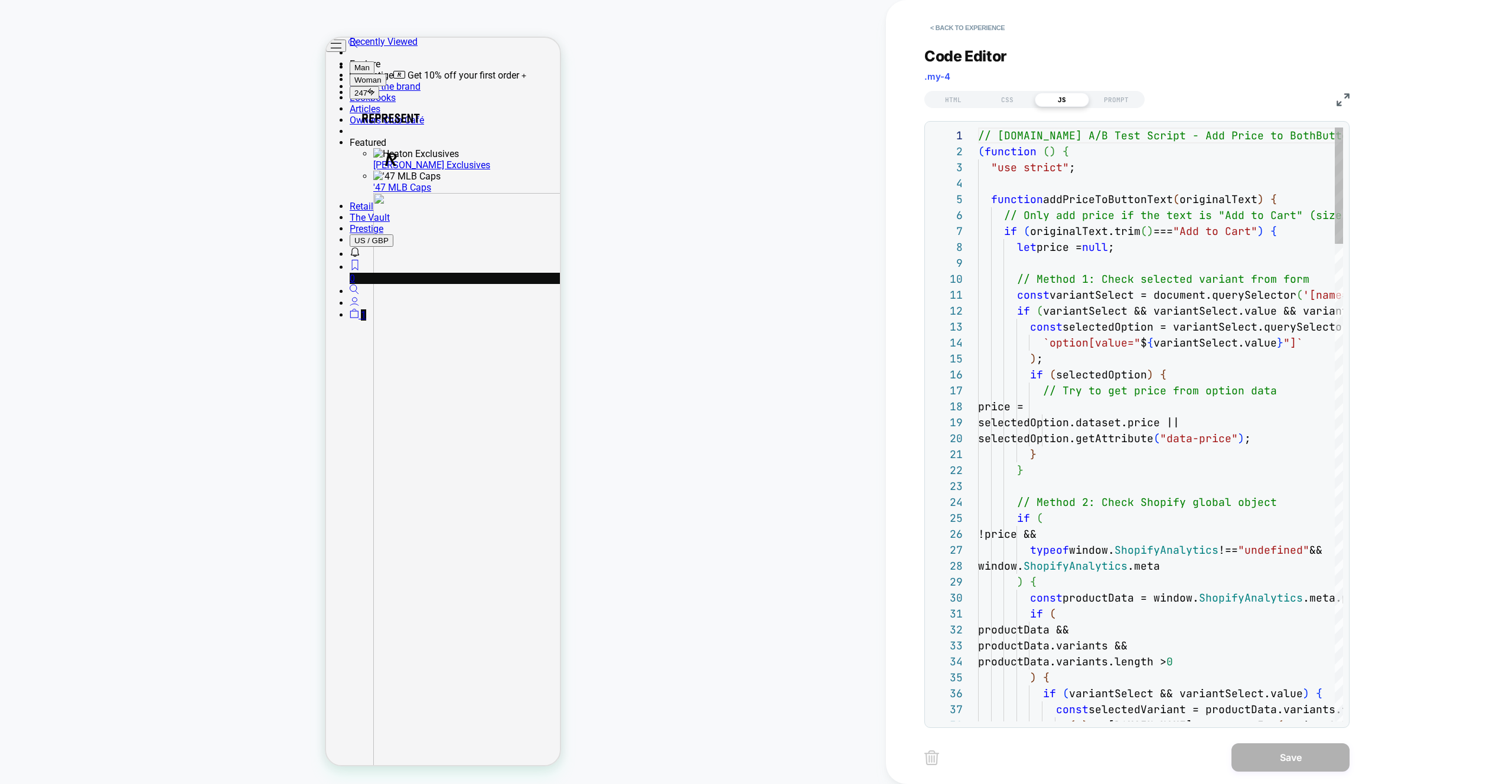
scroll to position [159, 0]
click at [1351, 101] on div "< Back to experience Code Editor .my-4 HTML CSS JS PROMPT 1 2 3 4 5 6 7 8 9 10 …" at bounding box center [1146, 392] width 443 height 784
click at [1346, 101] on img at bounding box center [1343, 99] width 13 height 13
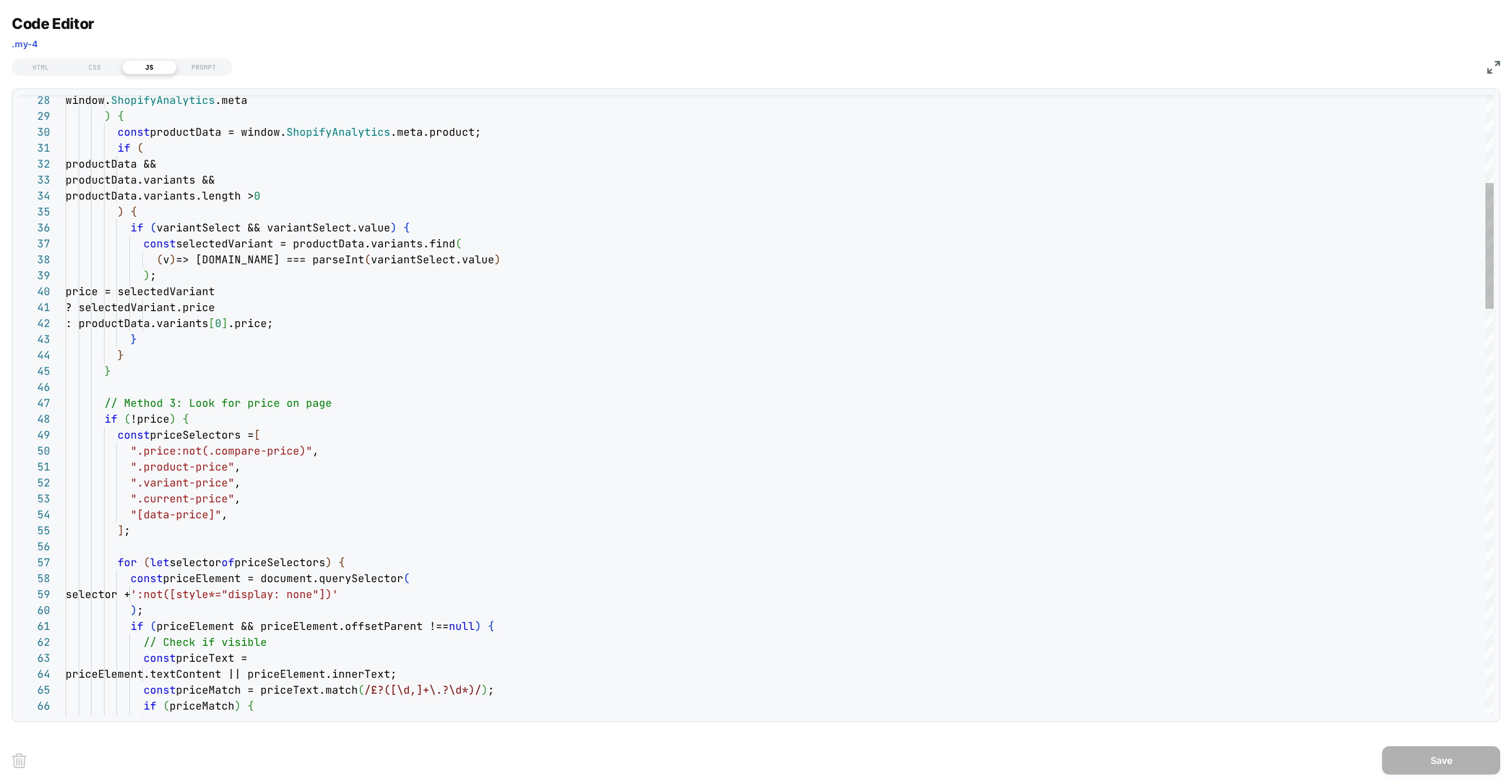
type textarea "**********"
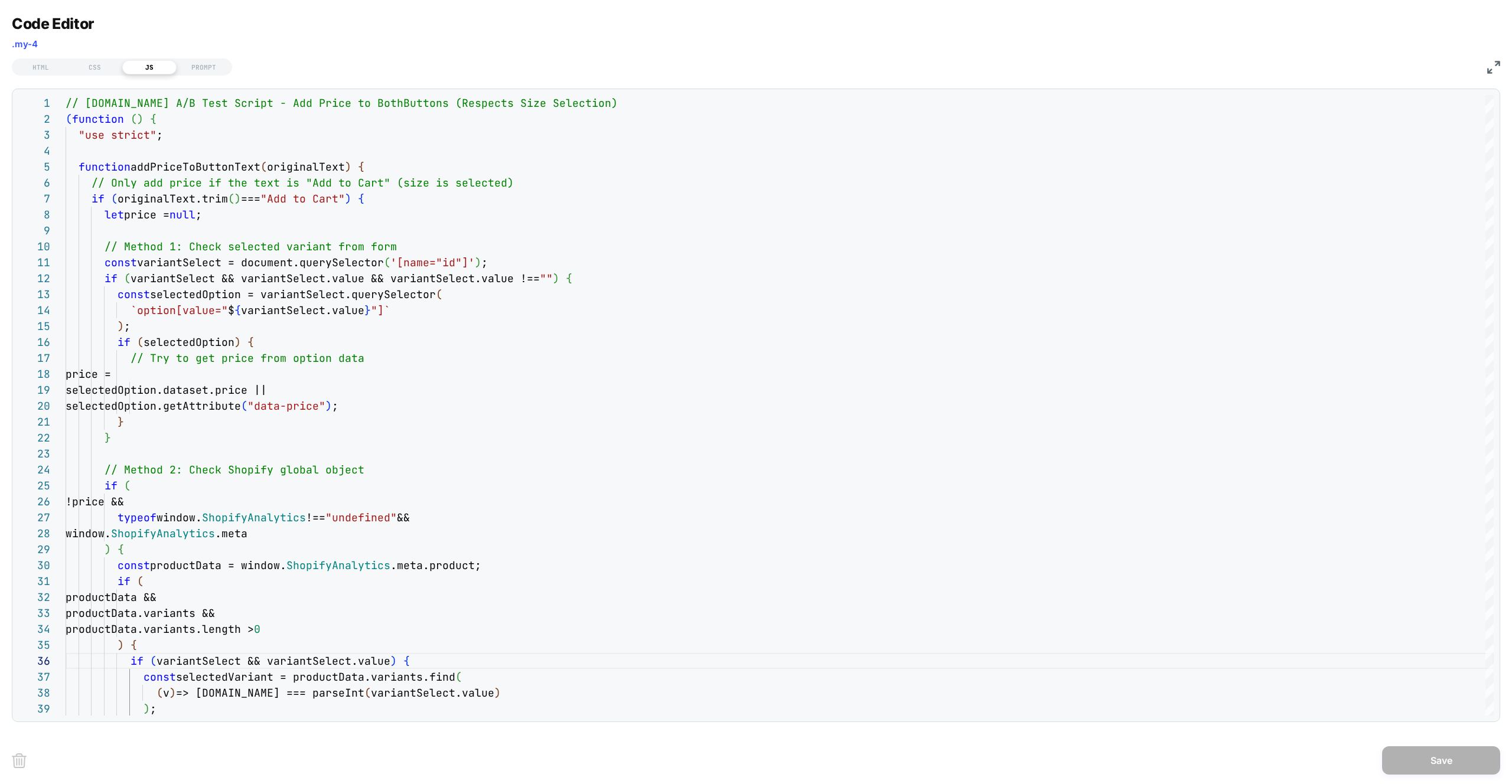
click at [1498, 61] on img at bounding box center [1493, 67] width 13 height 13
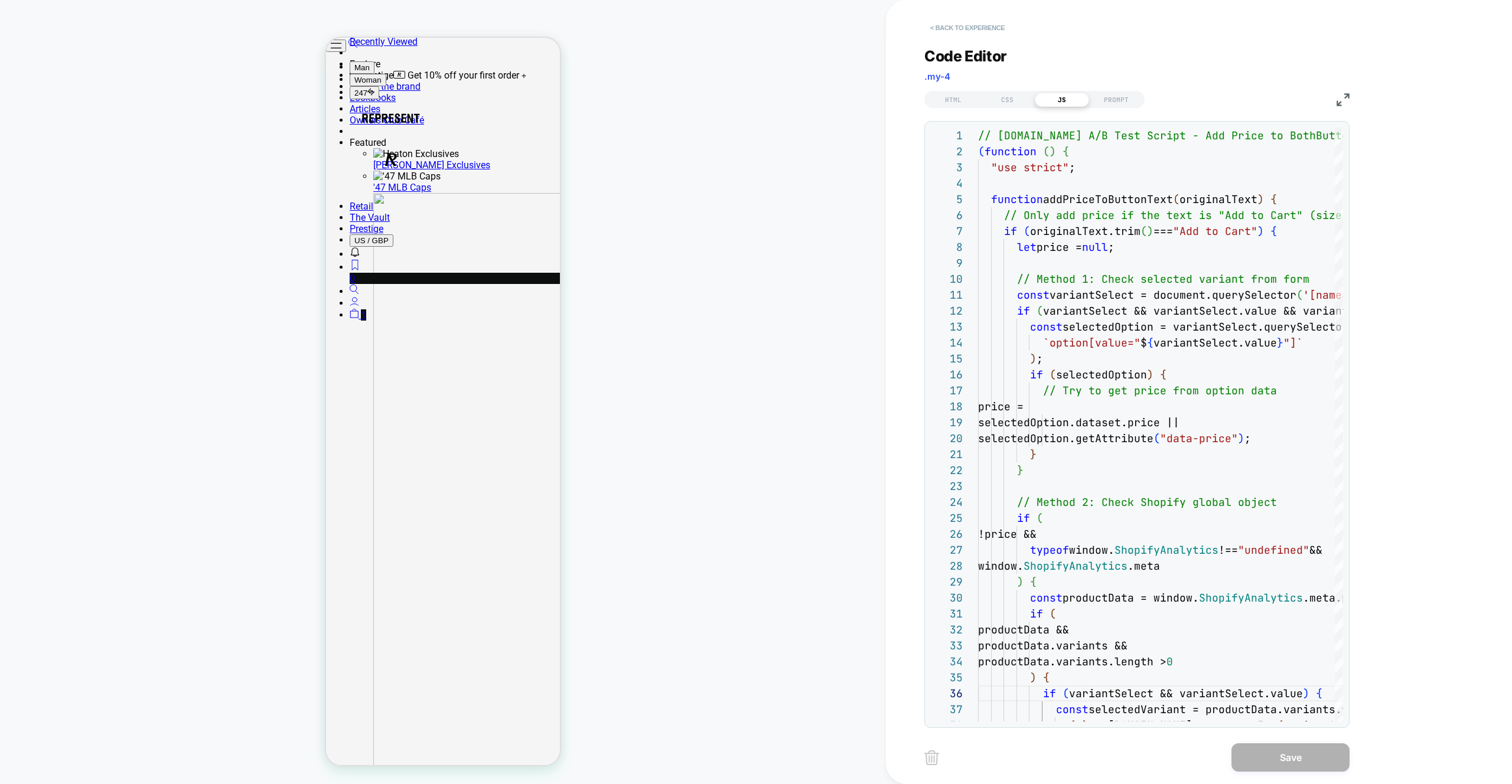
click at [996, 30] on button "< Back to experience" at bounding box center [967, 27] width 86 height 19
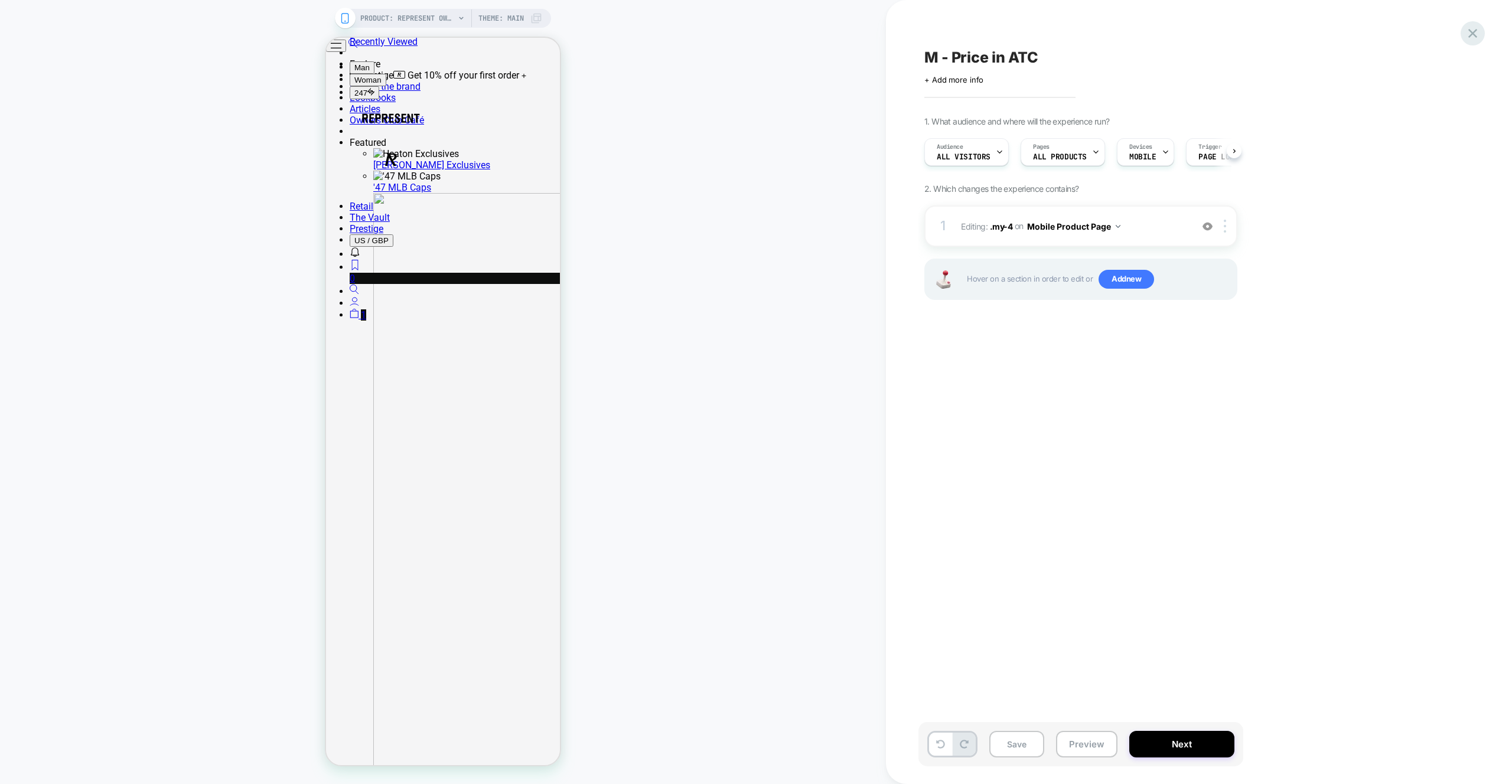
scroll to position [0, 1]
click at [1473, 41] on div at bounding box center [1473, 33] width 24 height 24
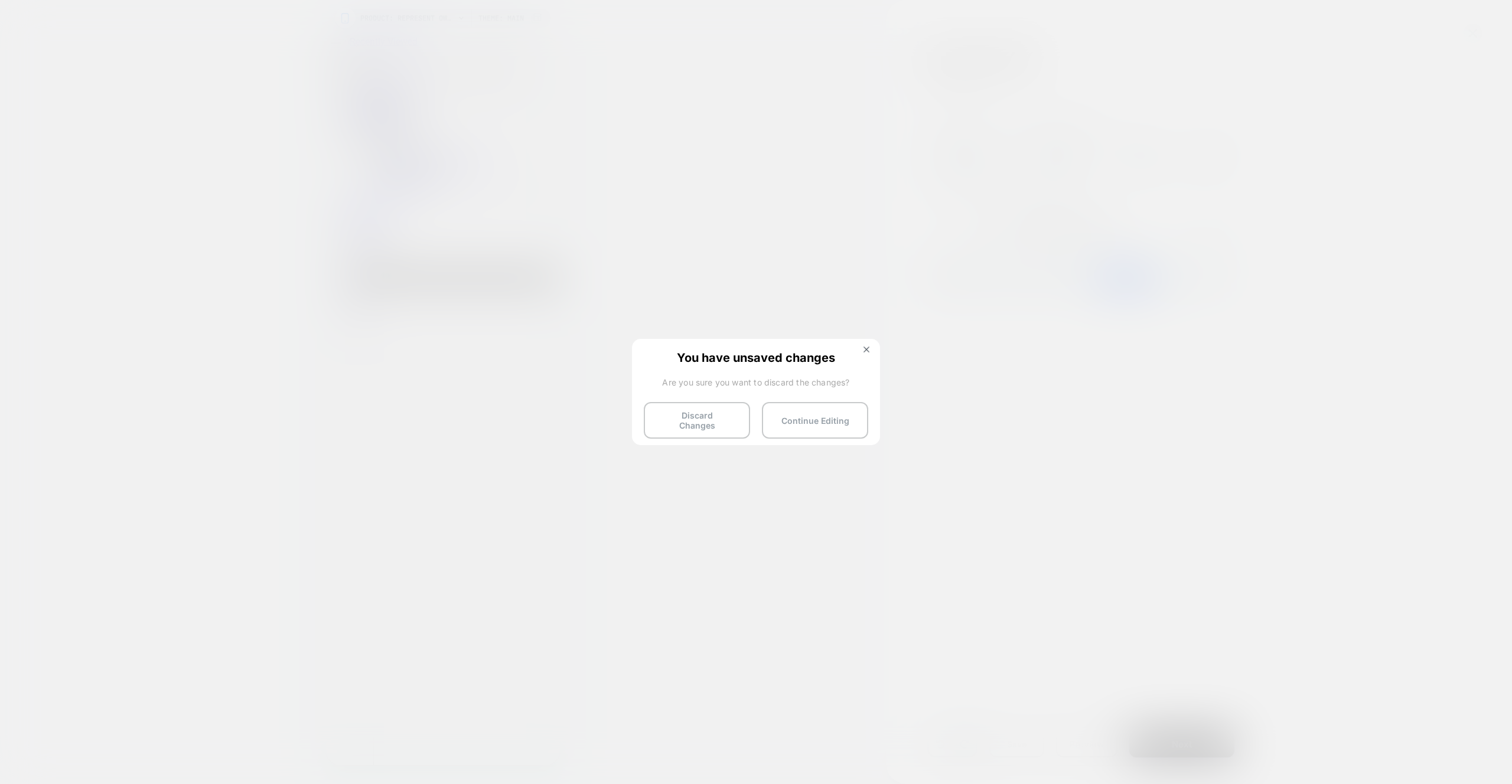
click at [704, 411] on button "Discard Changes" at bounding box center [696, 420] width 106 height 37
